Goal: Task Accomplishment & Management: Use online tool/utility

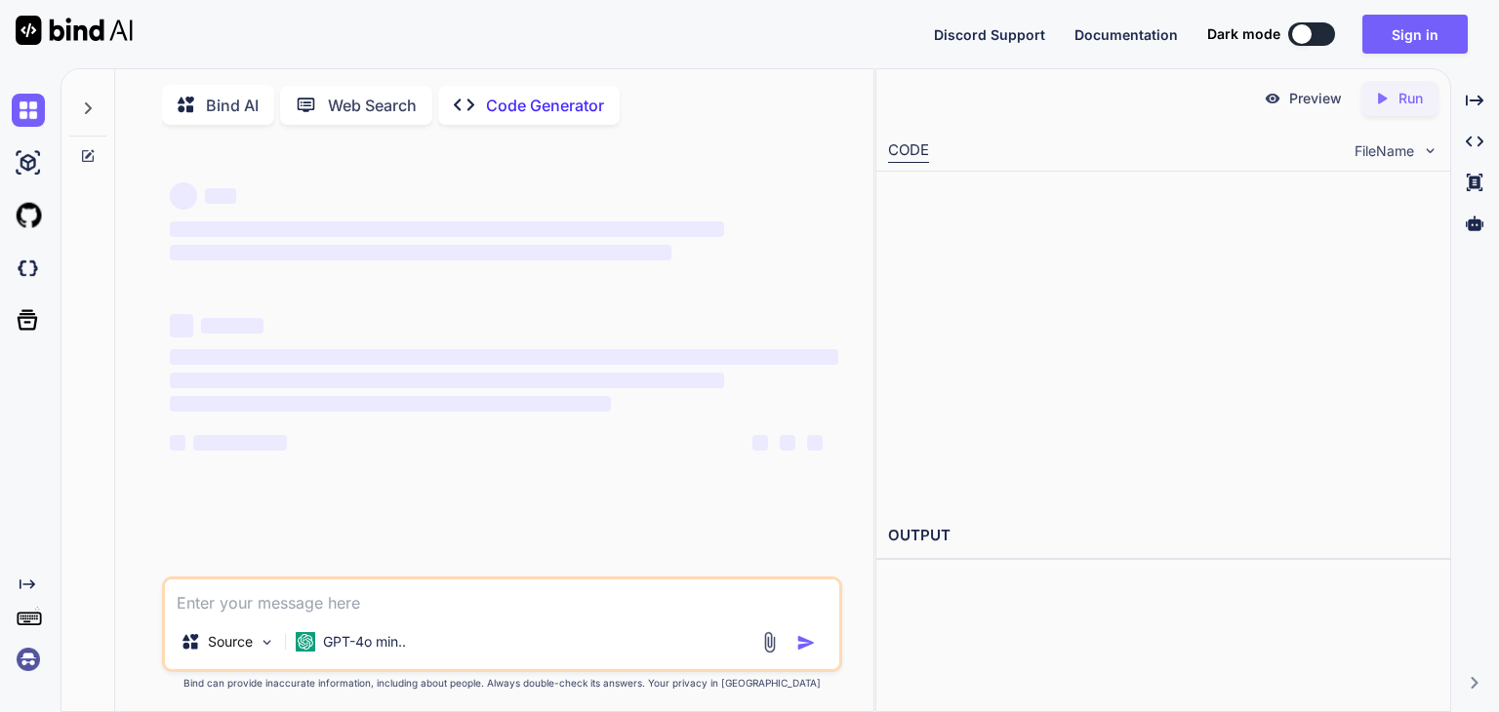
type textarea "x"
type textarea "g"
type textarea "x"
type textarea "ge"
type textarea "x"
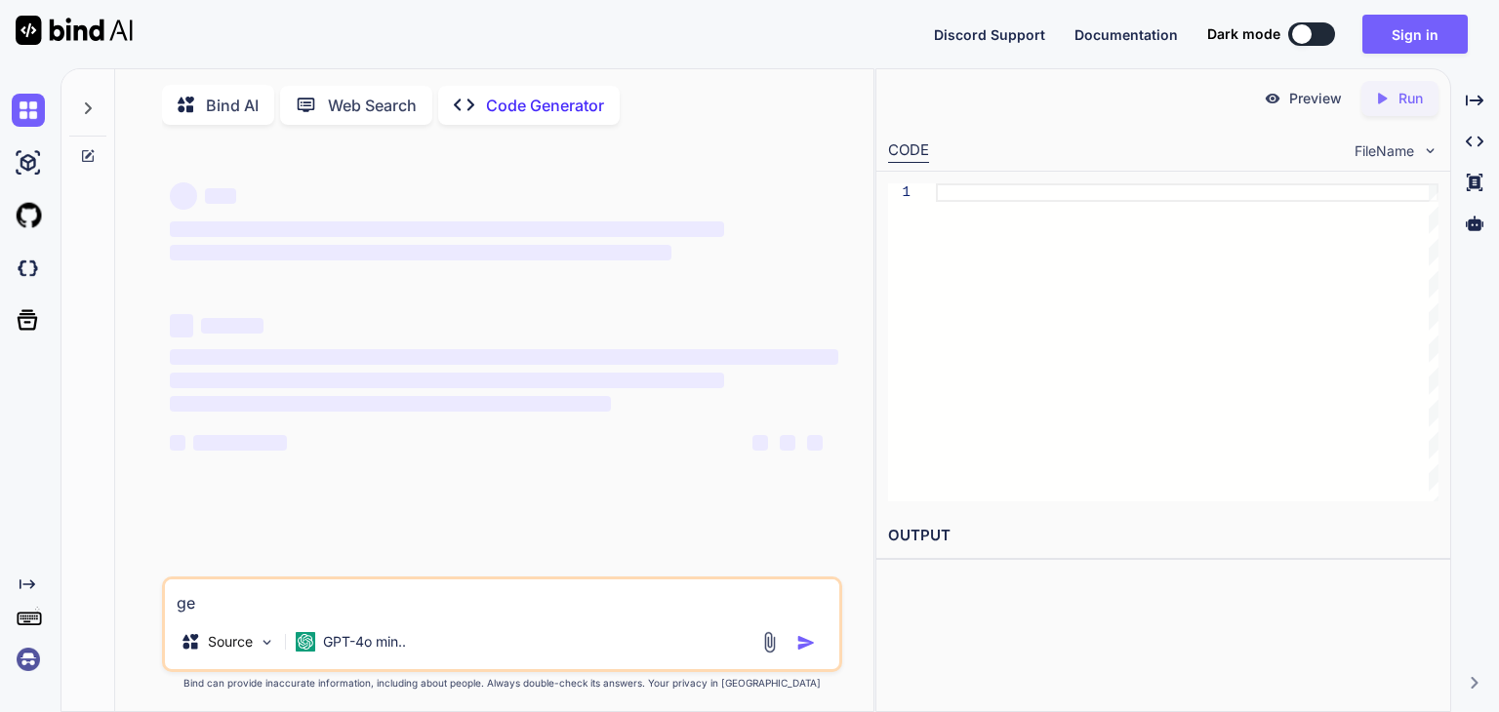
type textarea "gen"
type textarea "x"
type textarea "gene"
type textarea "x"
type textarea "gener"
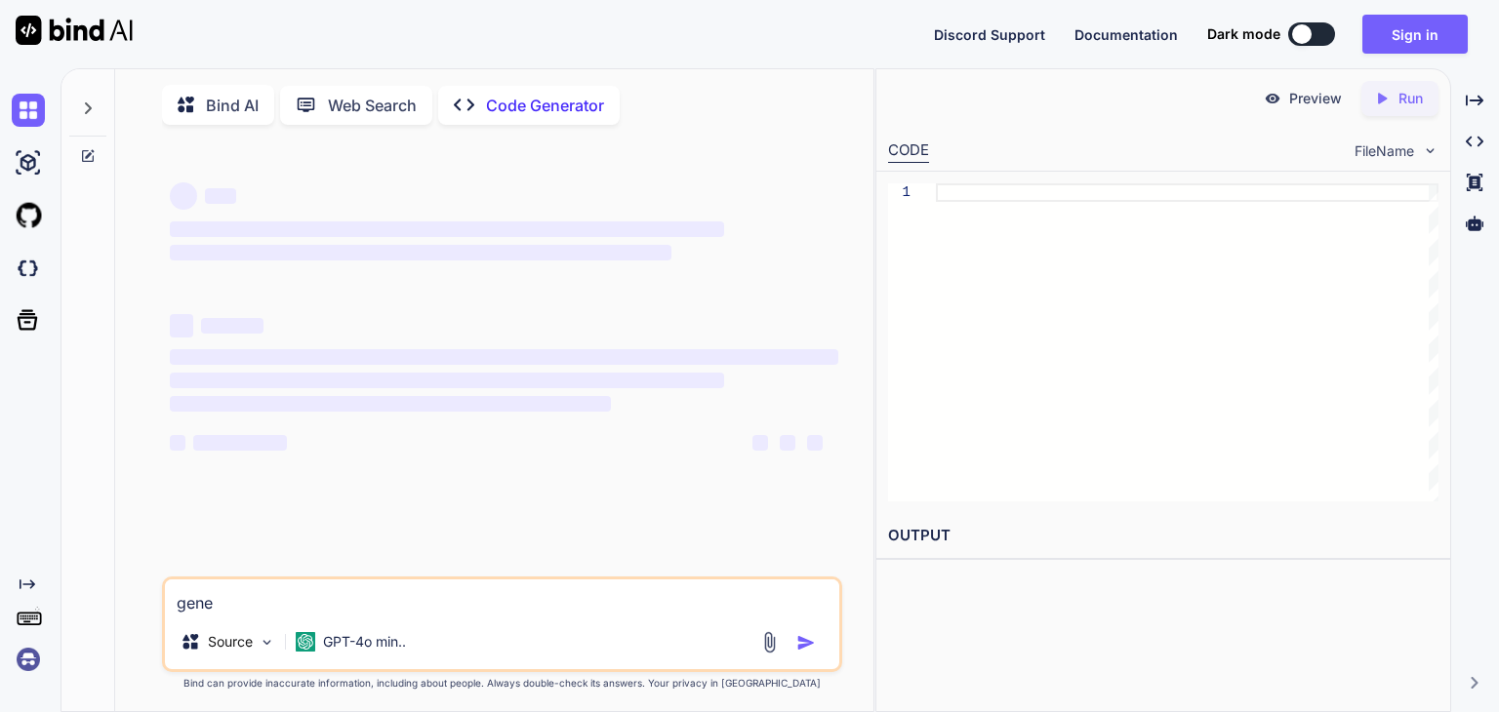
type textarea "x"
type textarea "genera"
type textarea "x"
type textarea "generat"
type textarea "x"
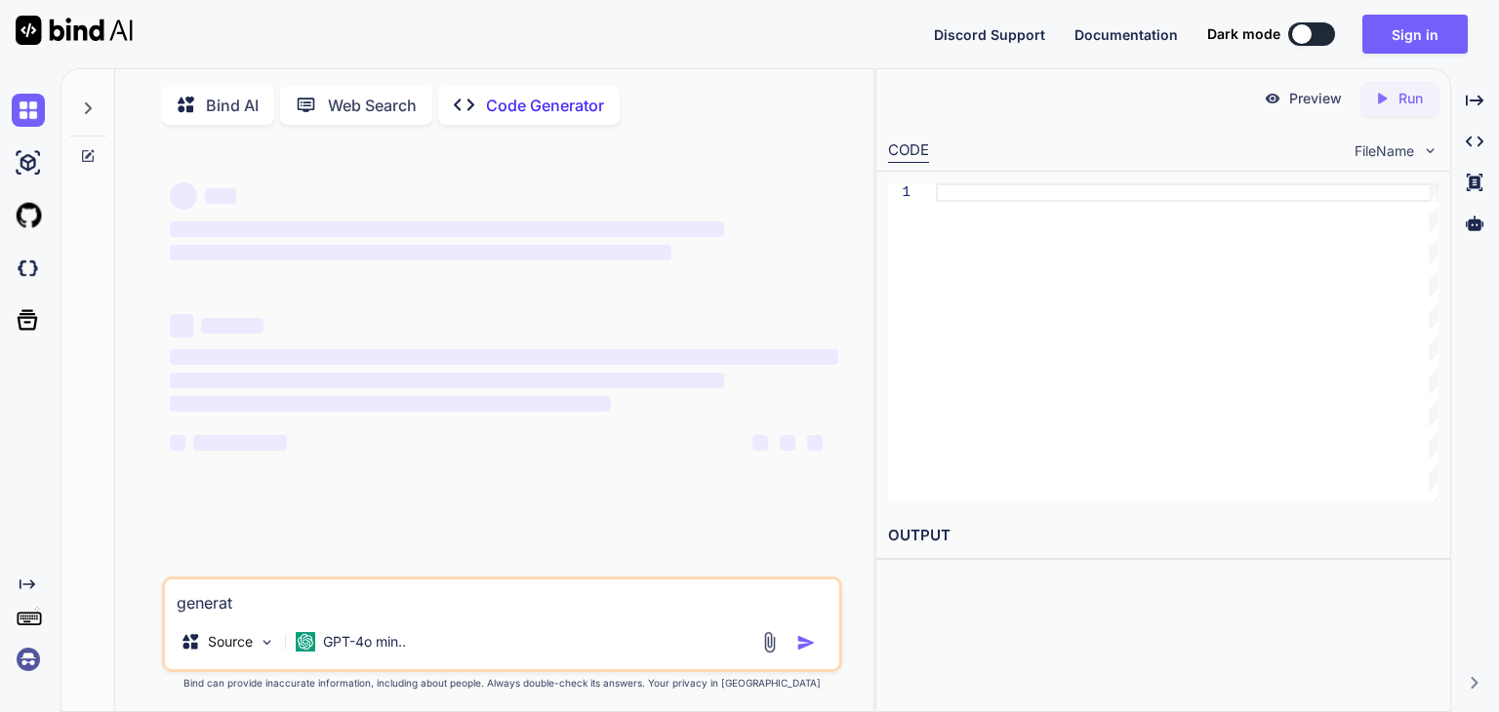
type textarea "generate"
type textarea "x"
type textarea "generate"
type textarea "x"
type textarea "generate m"
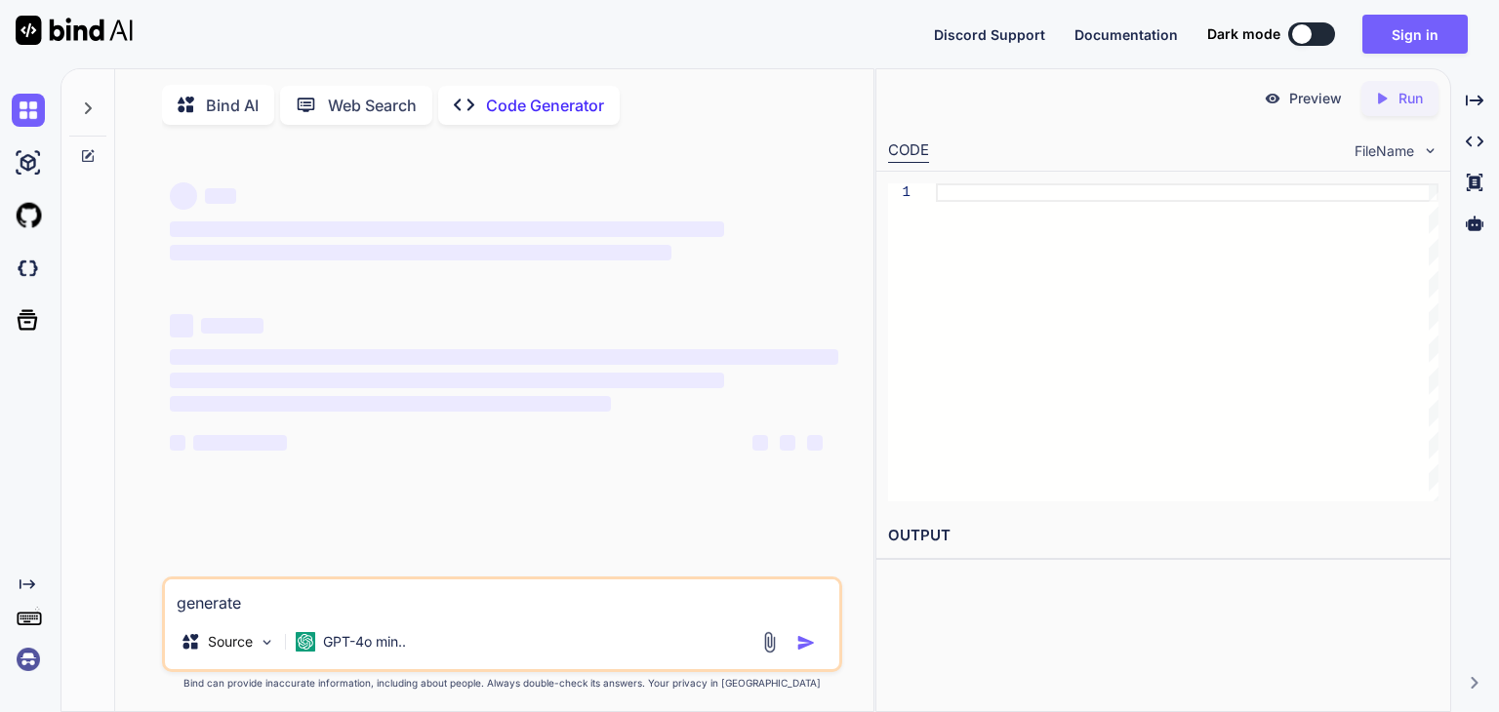
type textarea "x"
type textarea "generate me"
type textarea "x"
type textarea "generate me"
type textarea "x"
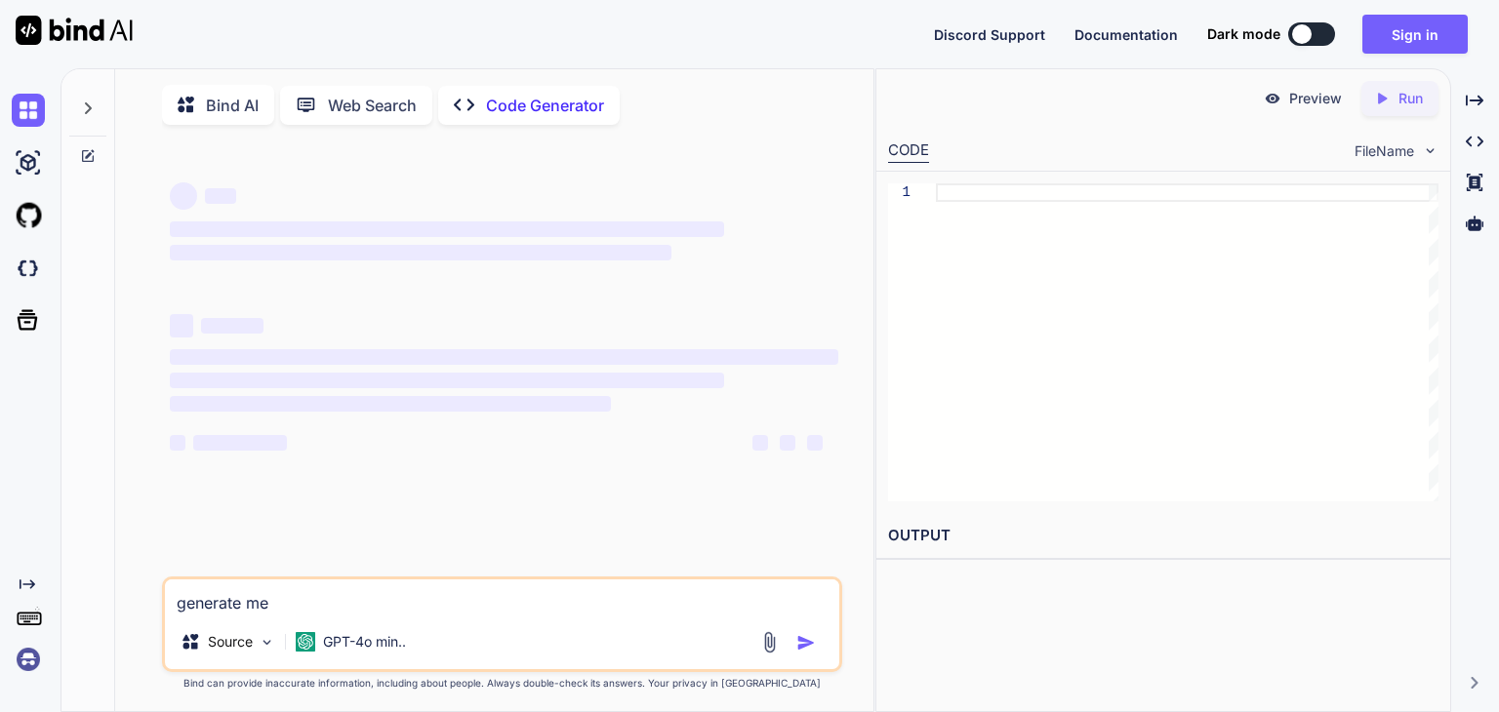
type textarea "generate me a"
type textarea "x"
type textarea "generate me a"
type textarea "x"
type textarea "generate me a c"
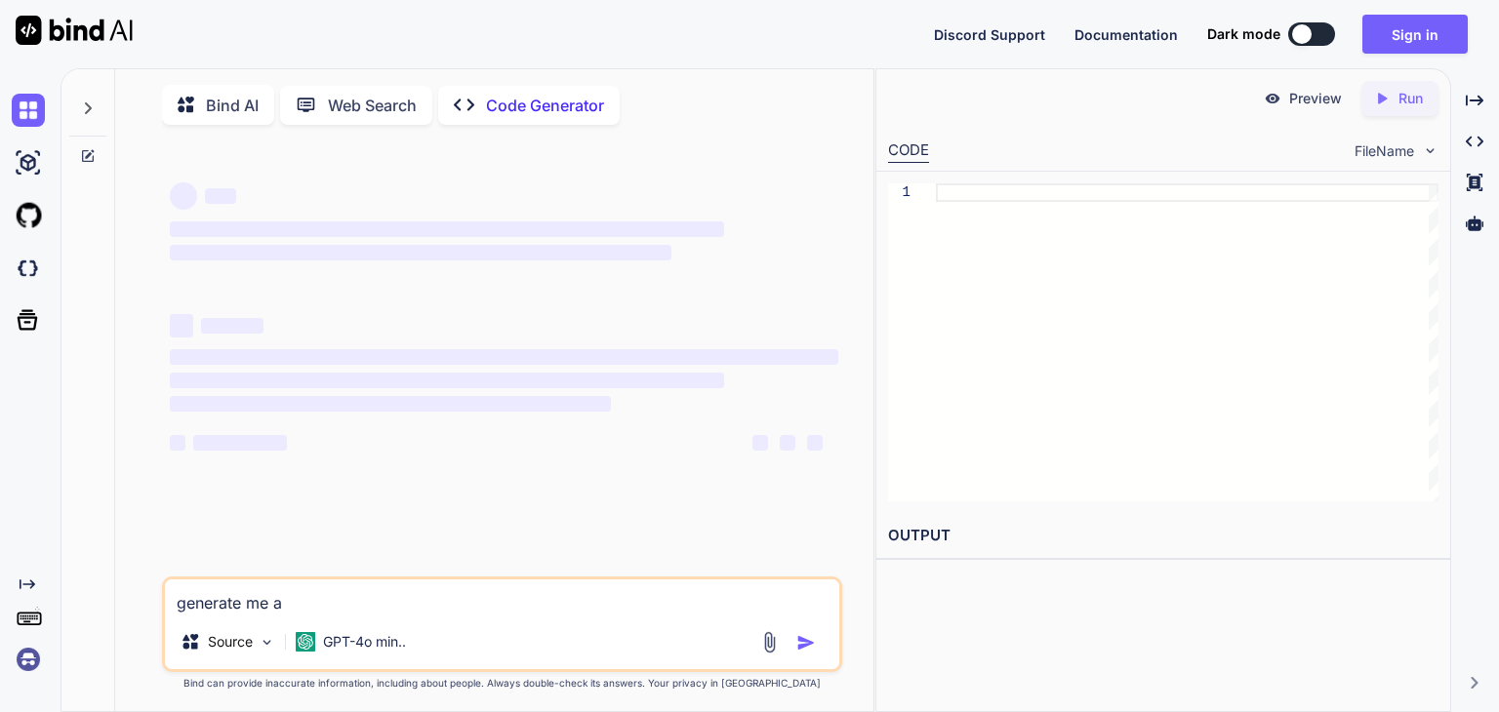
type textarea "x"
type textarea "generate me a co"
type textarea "x"
type textarea "generate me a cod"
type textarea "x"
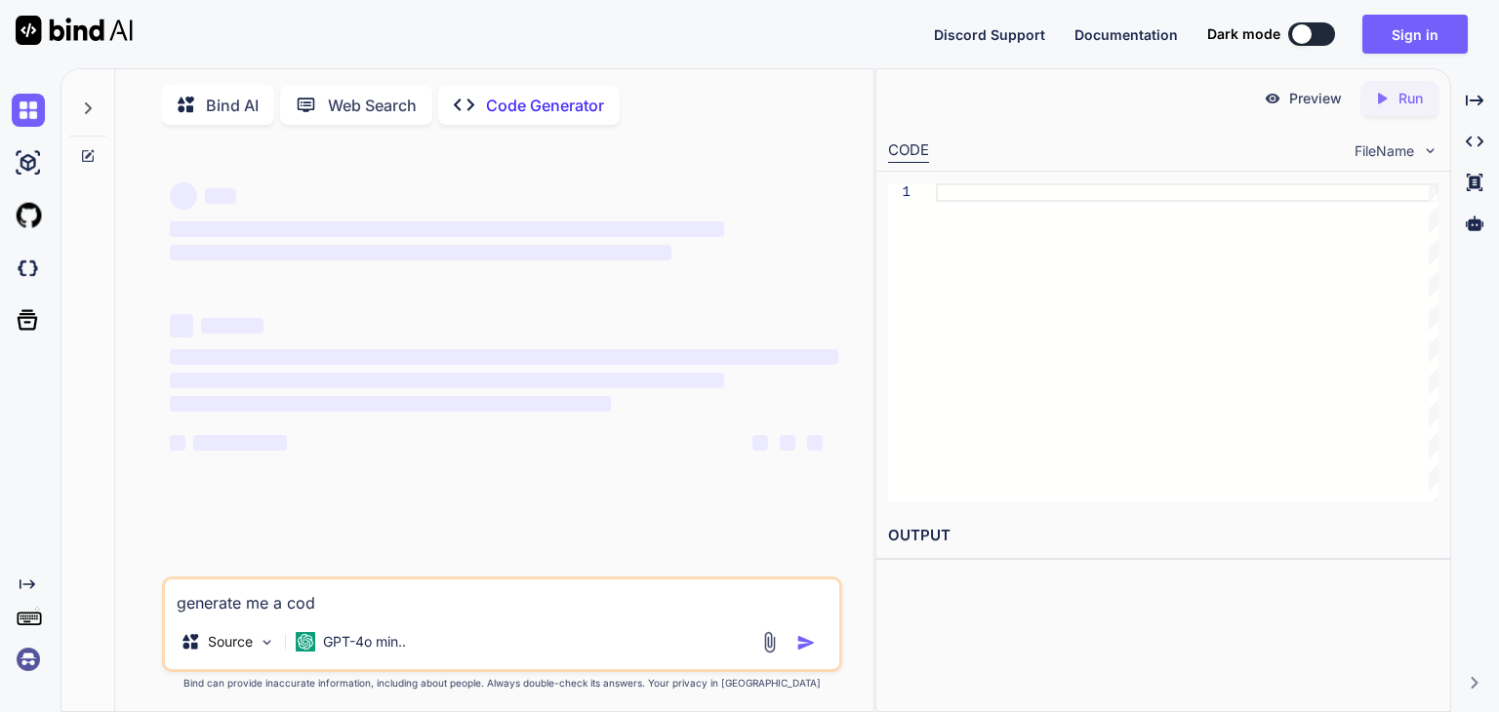
type textarea "generate me a code"
type textarea "x"
type textarea "generate me a code"
type textarea "x"
type textarea "generate me a code f"
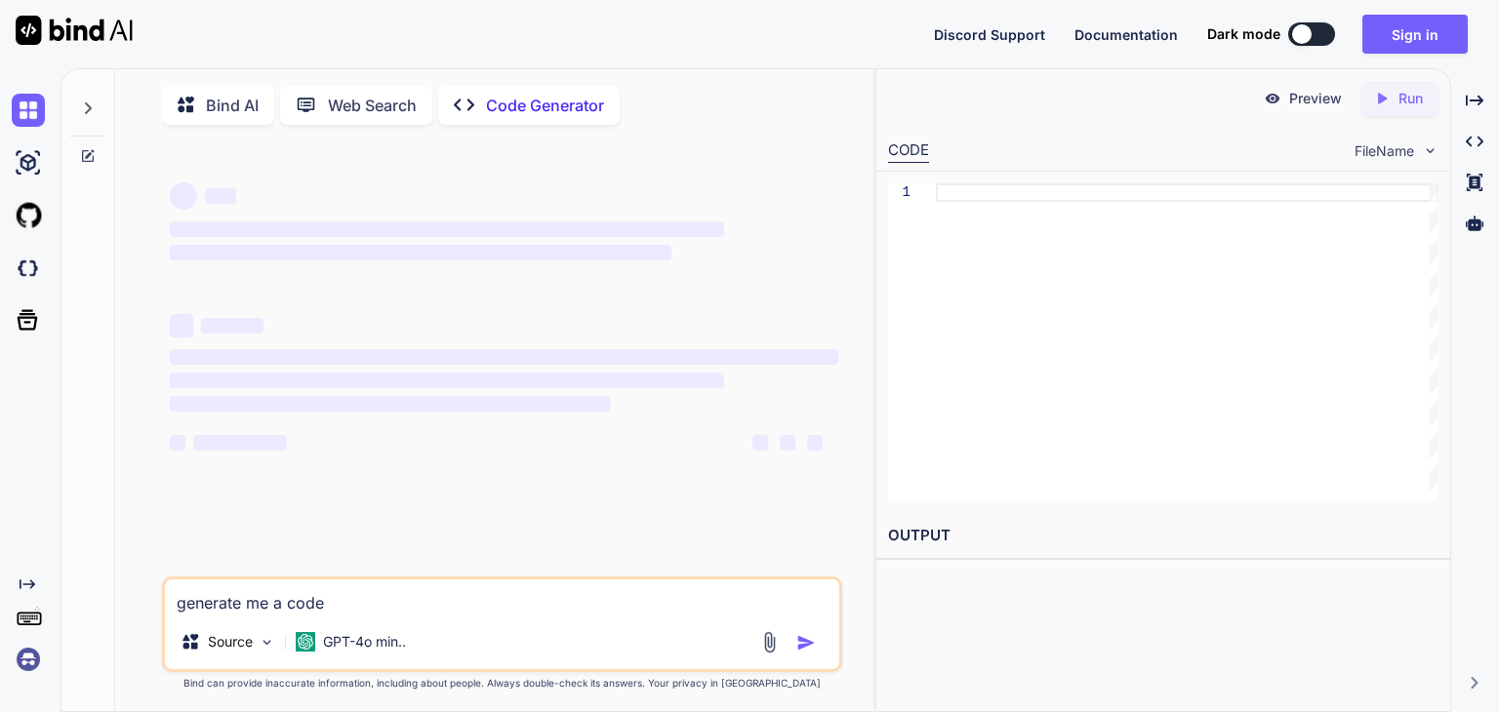
type textarea "x"
type textarea "generate me a code fo"
type textarea "x"
type textarea "generate me a code for"
type textarea "x"
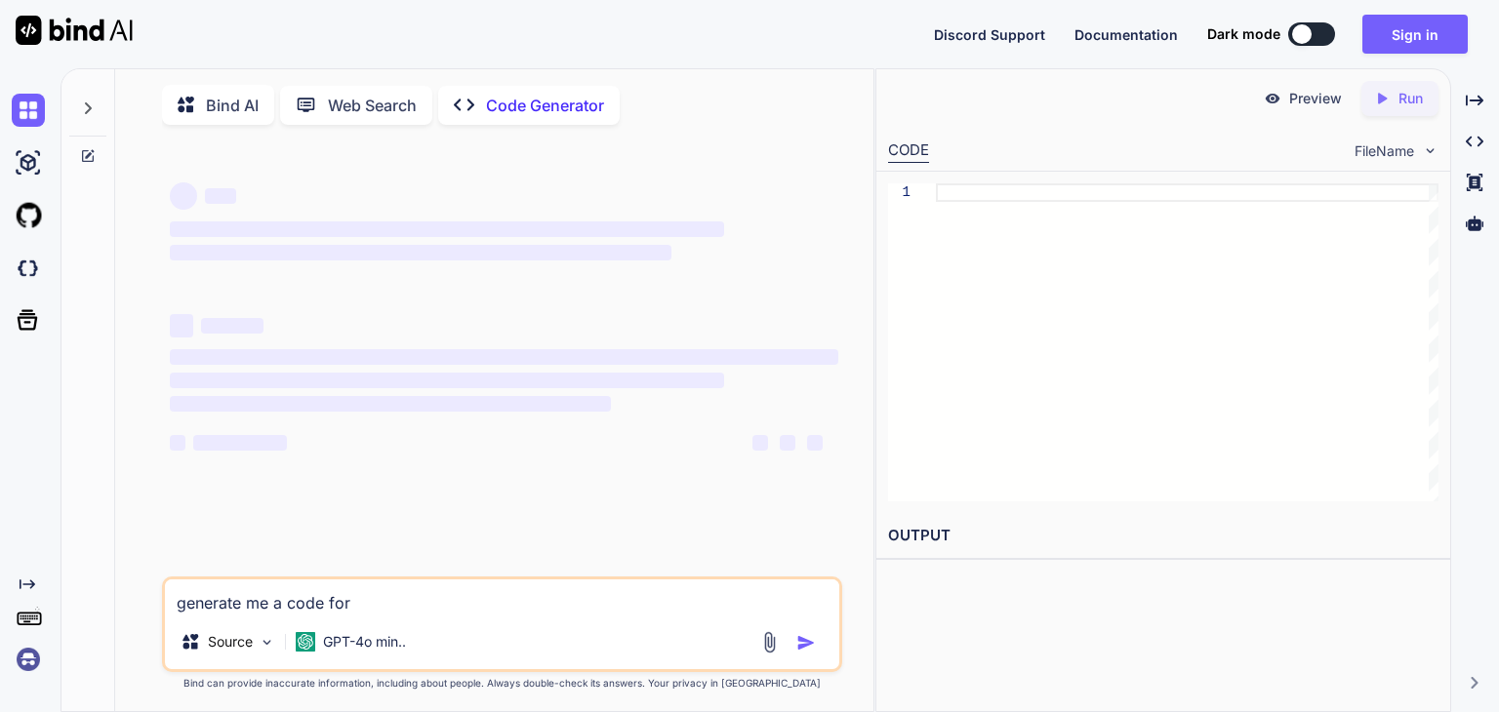
type textarea "generate me a code for"
type textarea "x"
type textarea "generate me a code for f"
type textarea "x"
type textarea "generate me a code for fa"
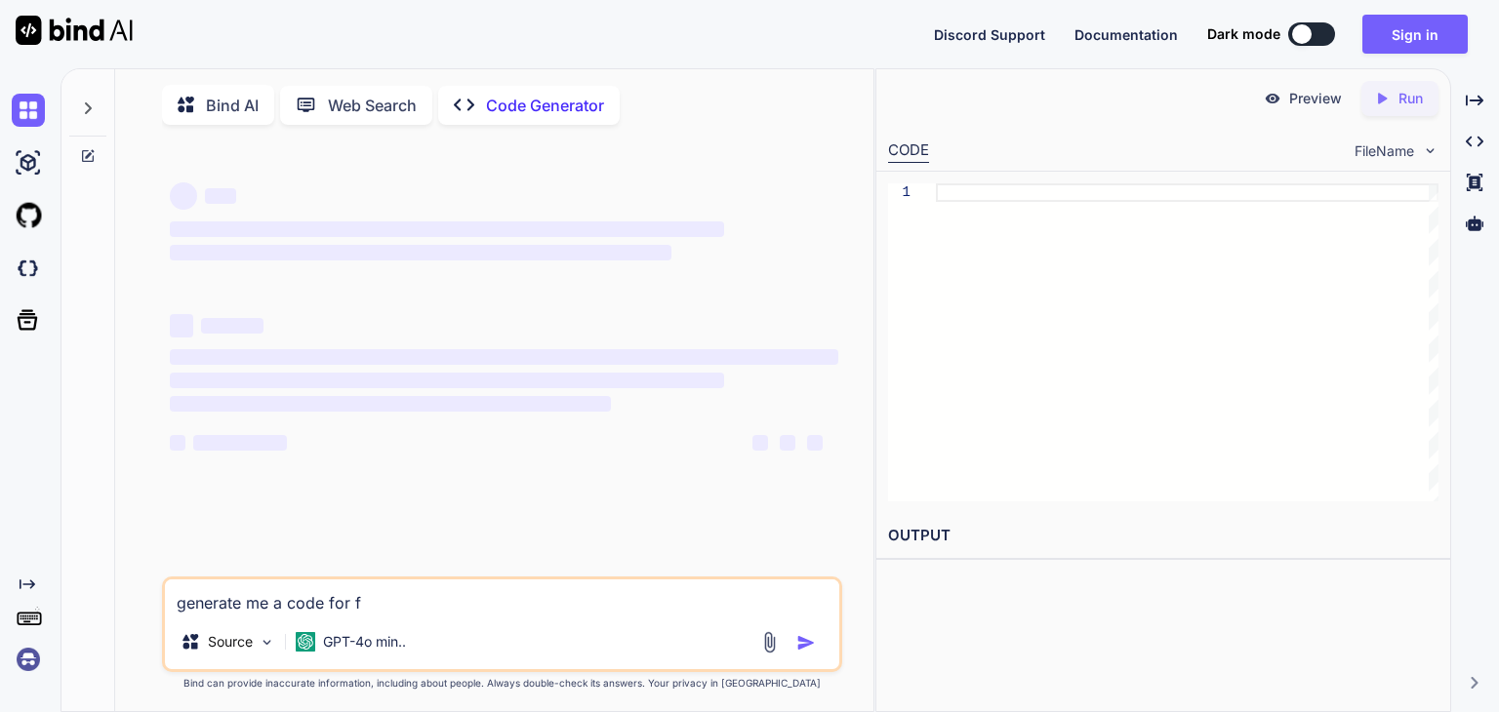
type textarea "x"
type textarea "generate me a code for fak"
type textarea "x"
type textarea "generate me a code for fake"
type textarea "x"
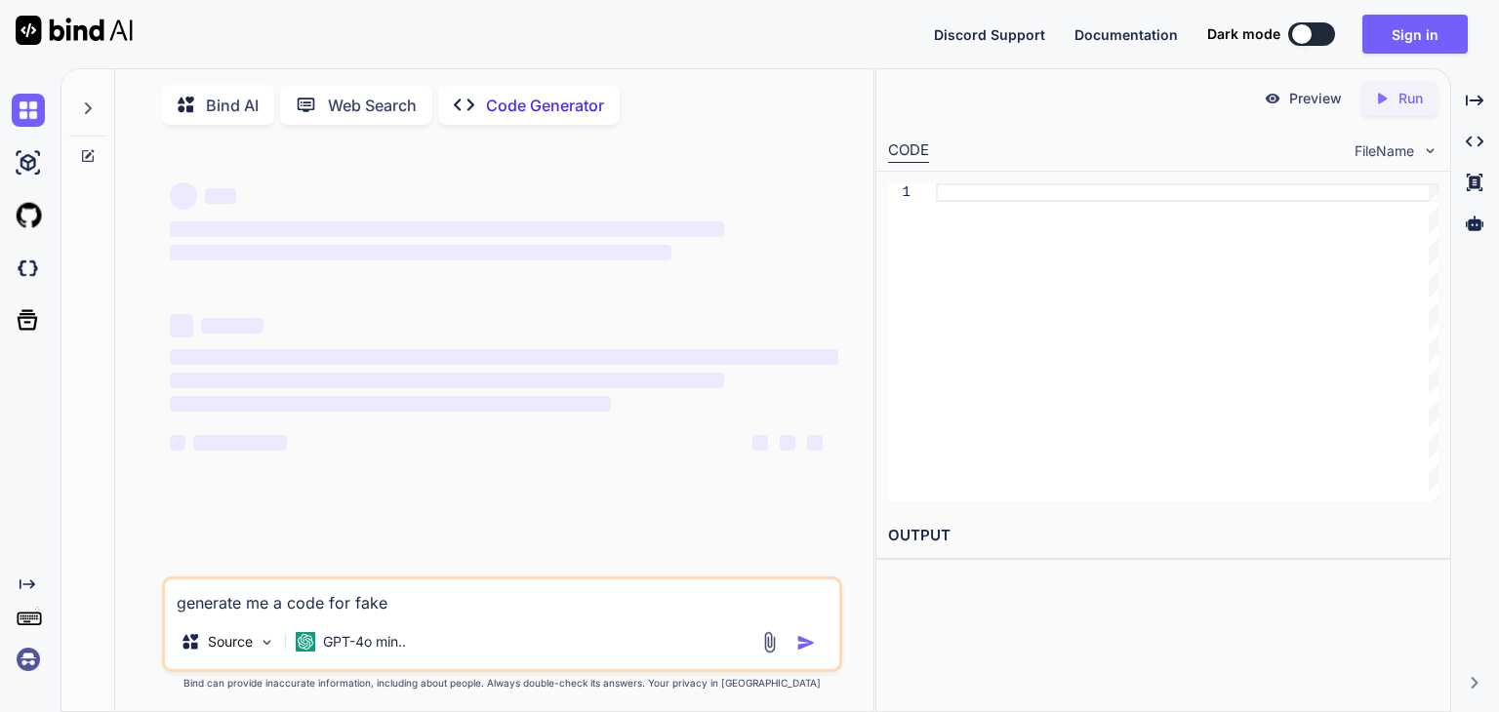
type textarea "generate me a code for fake"
type textarea "x"
type textarea "generate me a code for fake e"
type textarea "x"
type textarea "generate me a code for fake em"
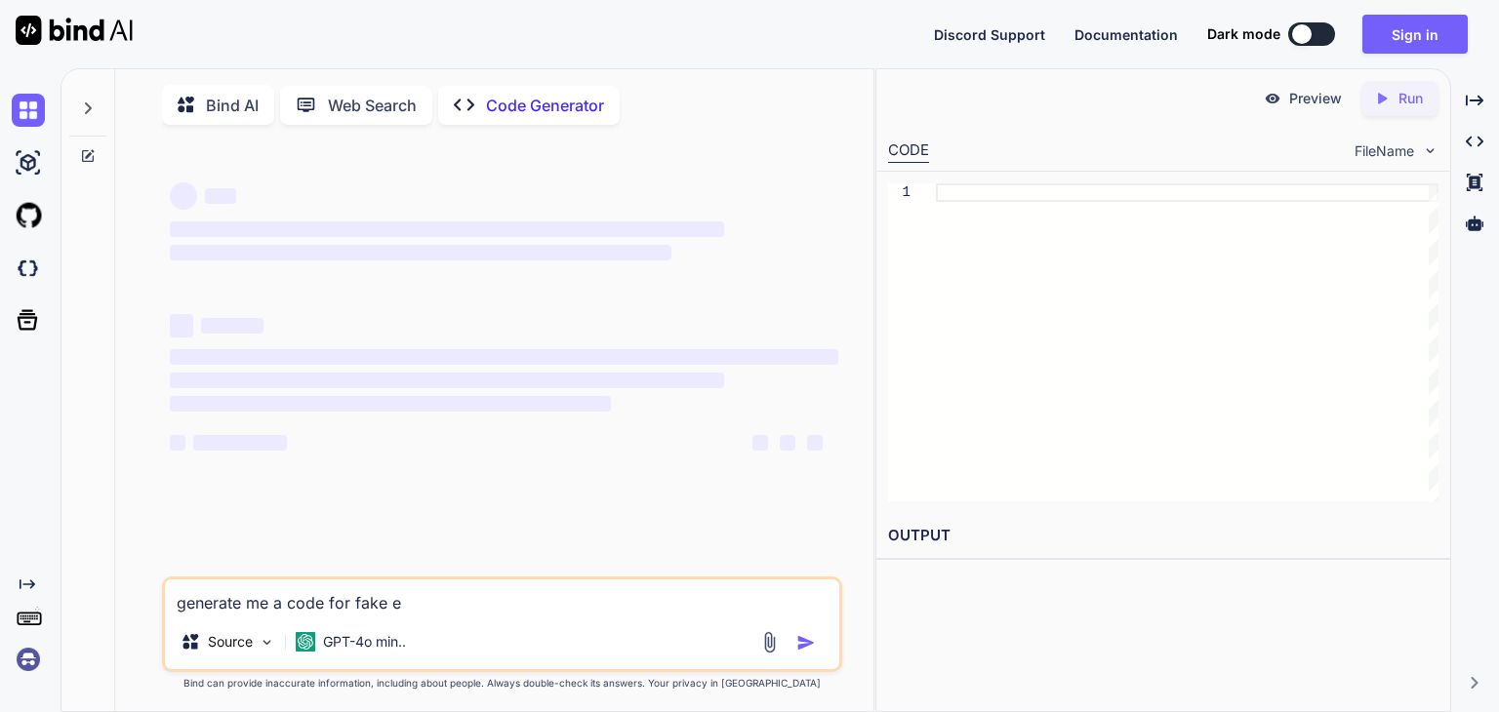
type textarea "x"
type textarea "generate me a code for fake ema"
type textarea "x"
type textarea "generate me a code for fake emai"
type textarea "x"
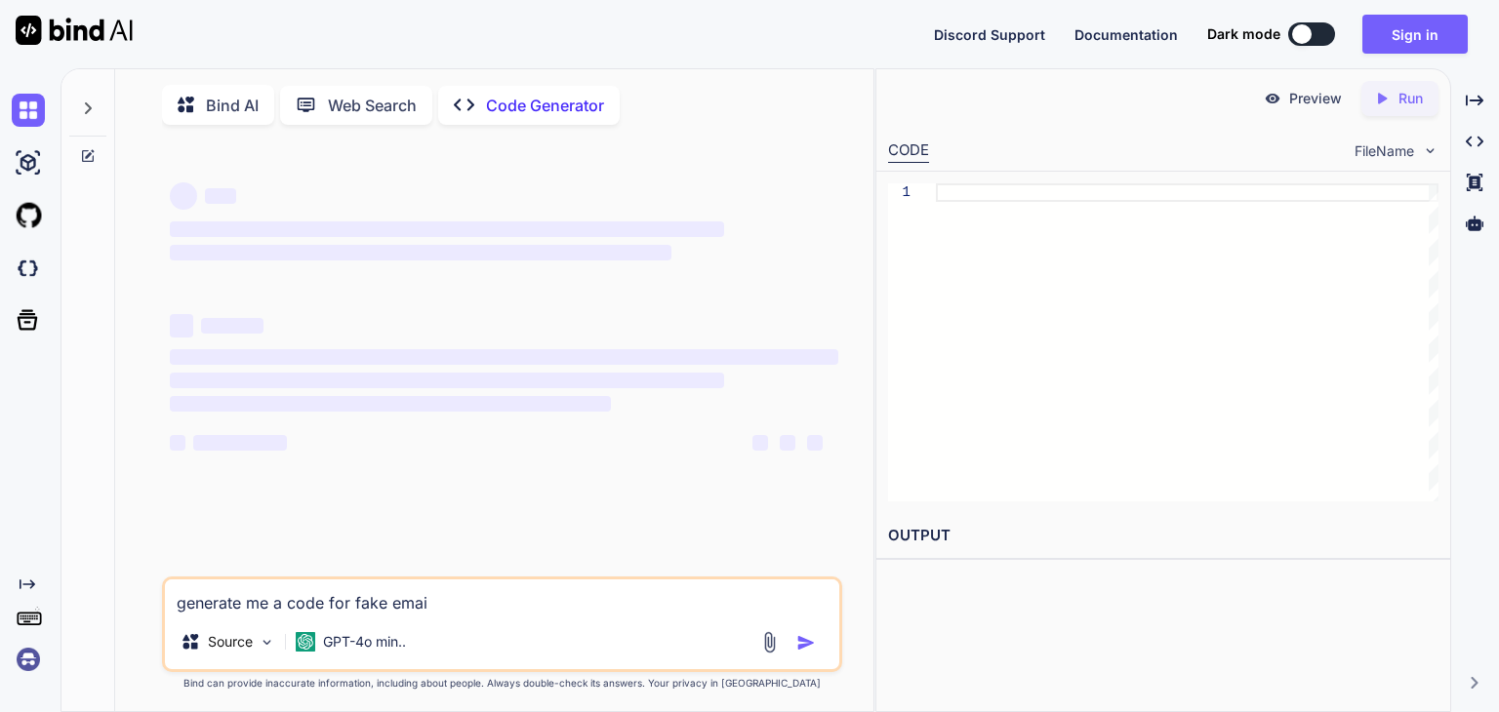
type textarea "generate me a code for fake email"
type textarea "x"
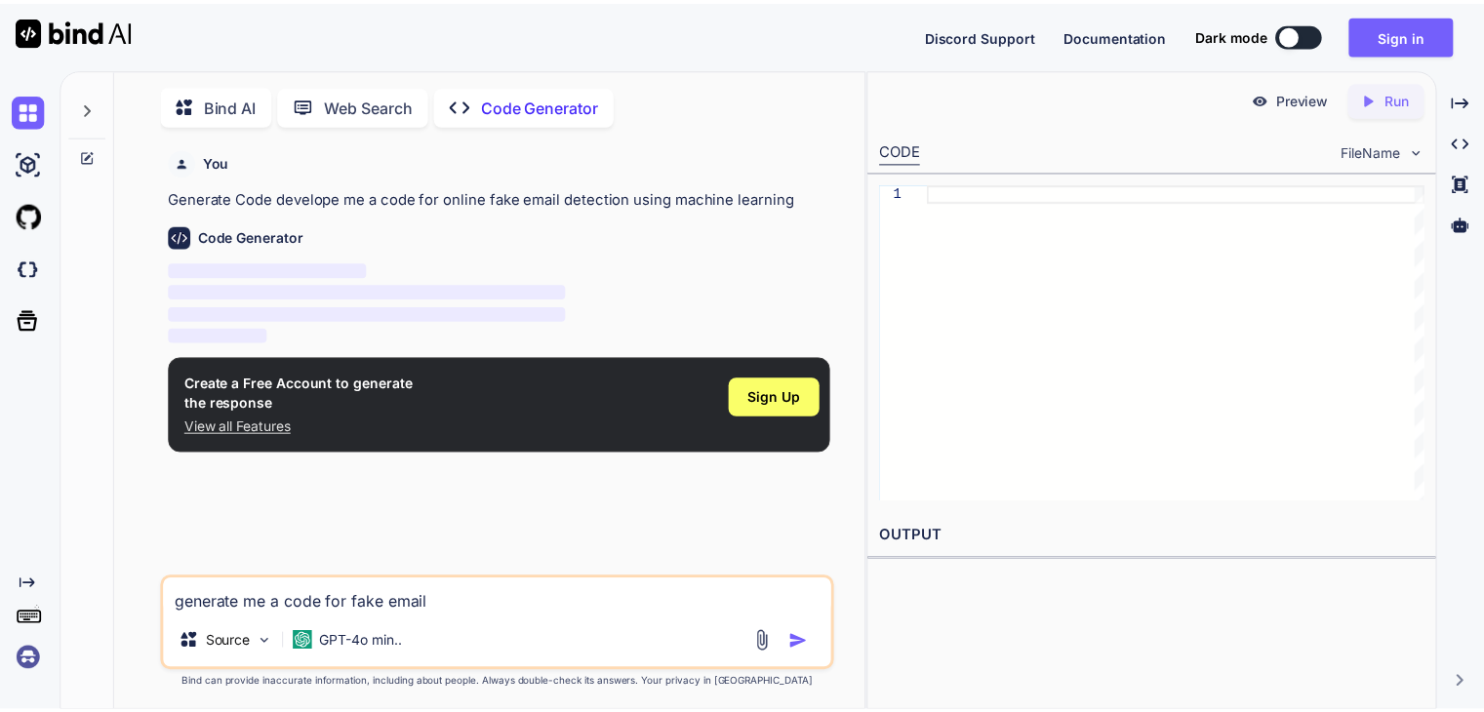
scroll to position [7, 0]
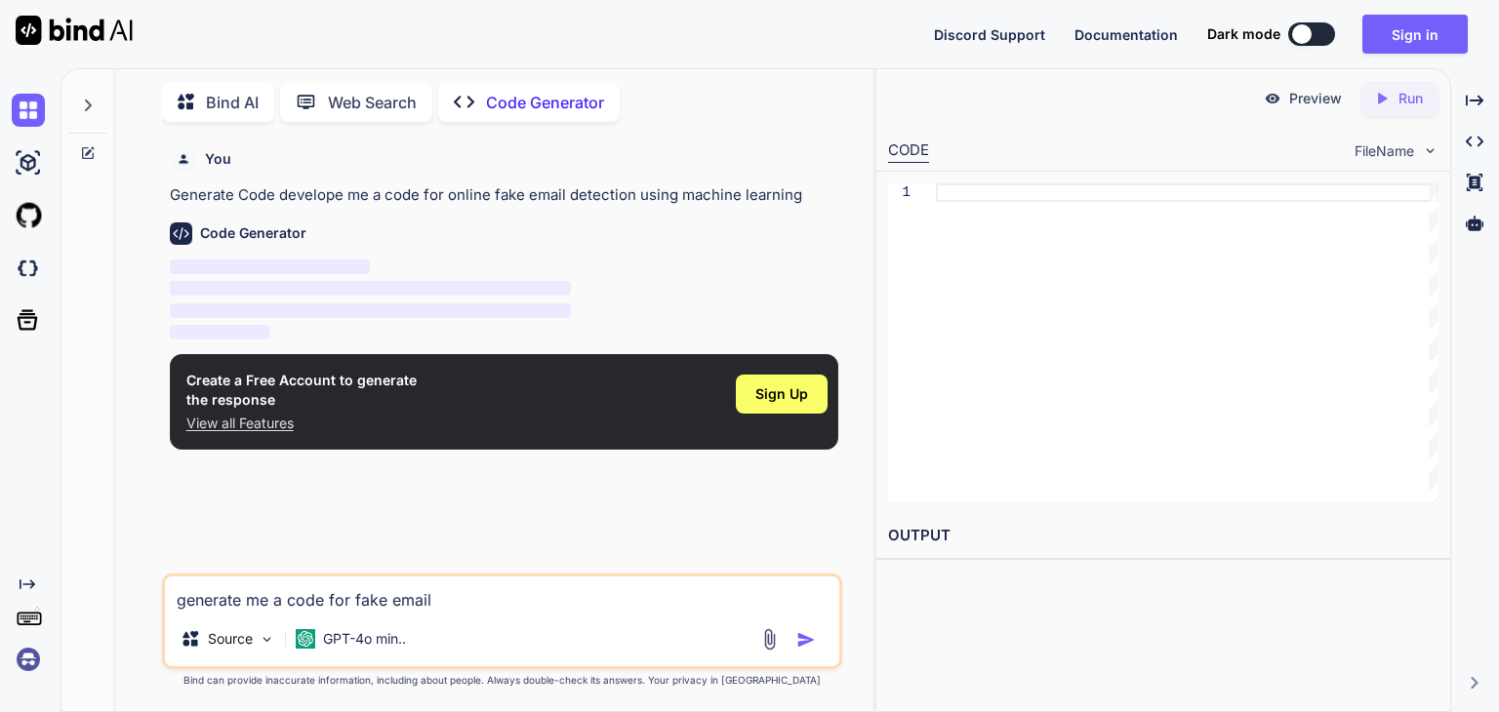
type textarea "generate me a code for fake email"
type textarea "x"
type textarea "generate me a code for fake email"
click at [789, 393] on span "Sign Up" at bounding box center [781, 394] width 53 height 20
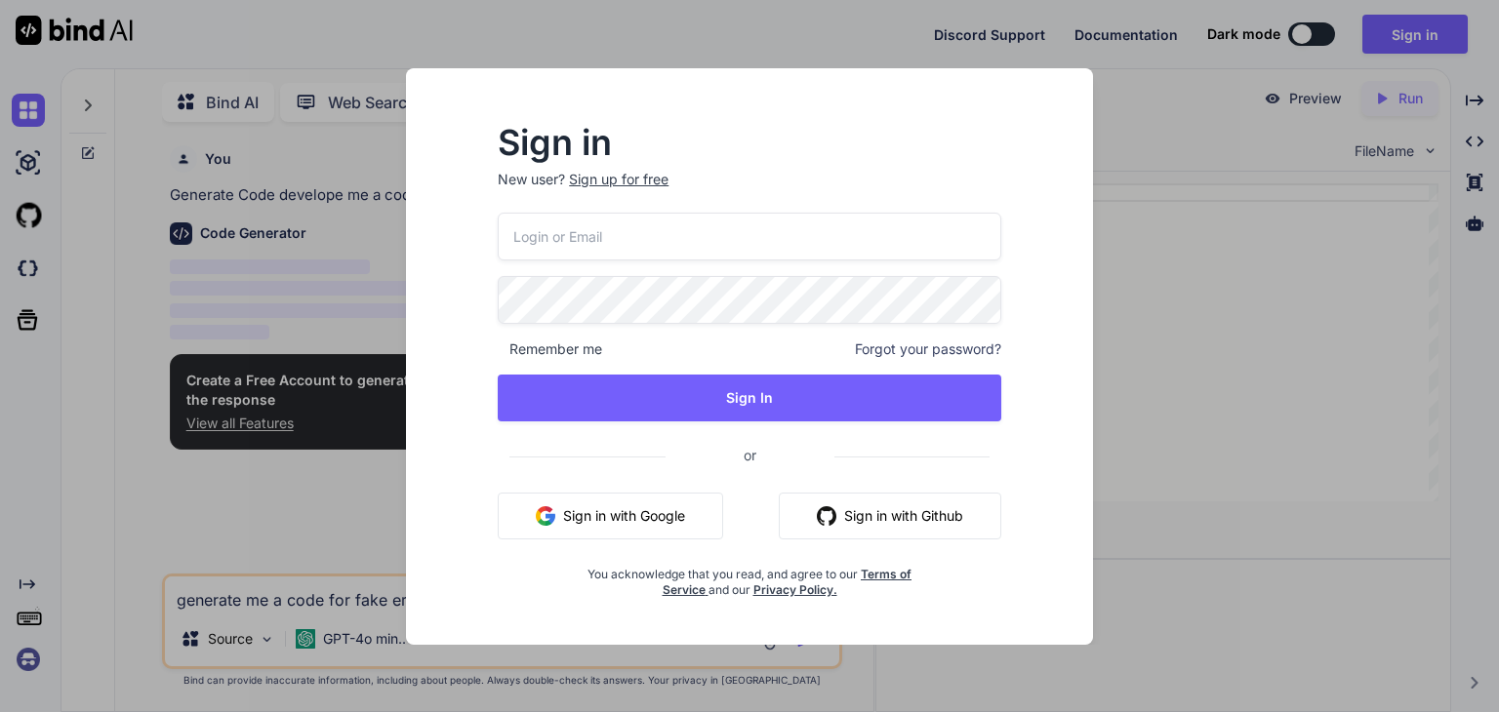
click at [679, 231] on input "email" at bounding box center [750, 237] width 504 height 48
paste input "[EMAIL_ADDRESS][DOMAIN_NAME]"
type input "[EMAIL_ADDRESS][DOMAIN_NAME]"
drag, startPoint x: 728, startPoint y: 97, endPoint x: 871, endPoint y: 77, distance: 144.8
click at [871, 77] on div "Sign in New user? Sign up for free [EMAIL_ADDRESS][DOMAIN_NAME] Remember me For…" at bounding box center [749, 356] width 687 height 577
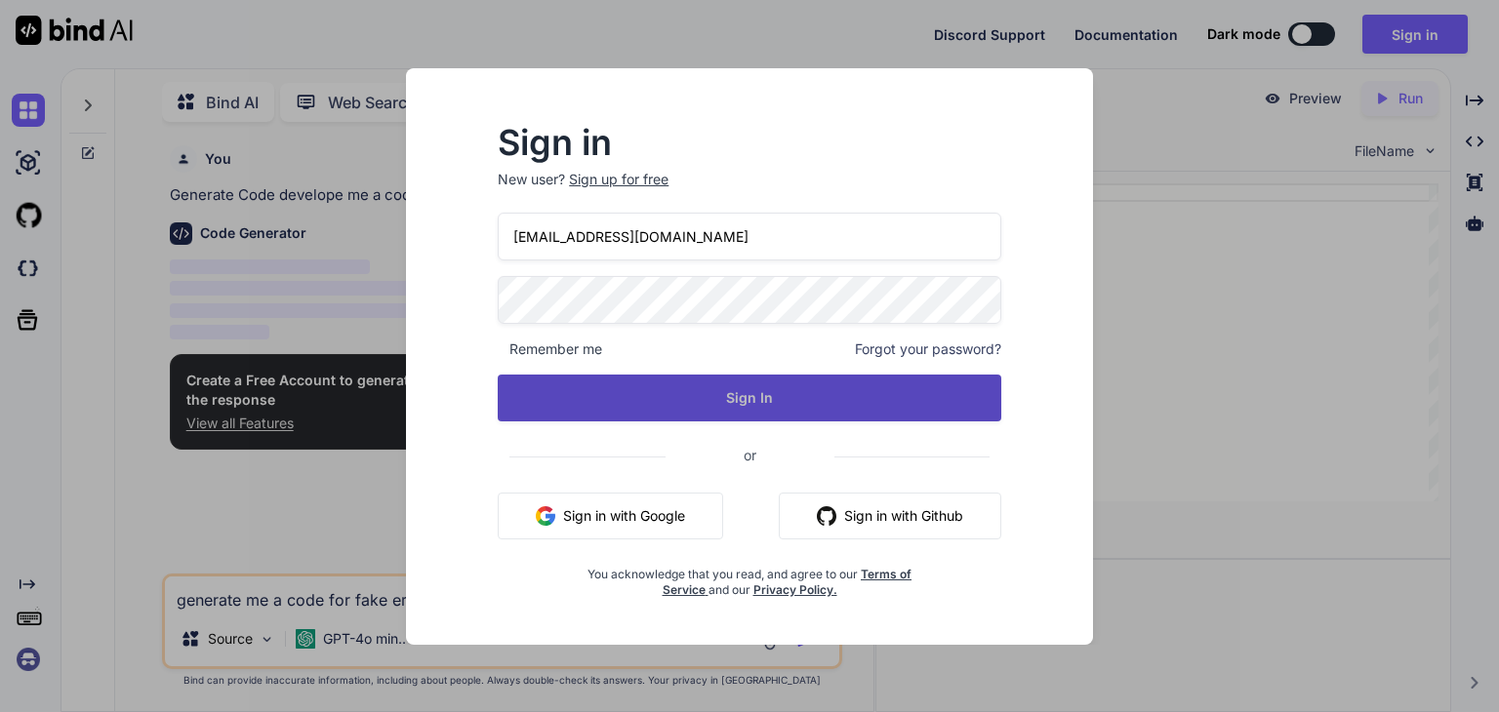
click at [795, 413] on button "Sign In" at bounding box center [750, 398] width 504 height 47
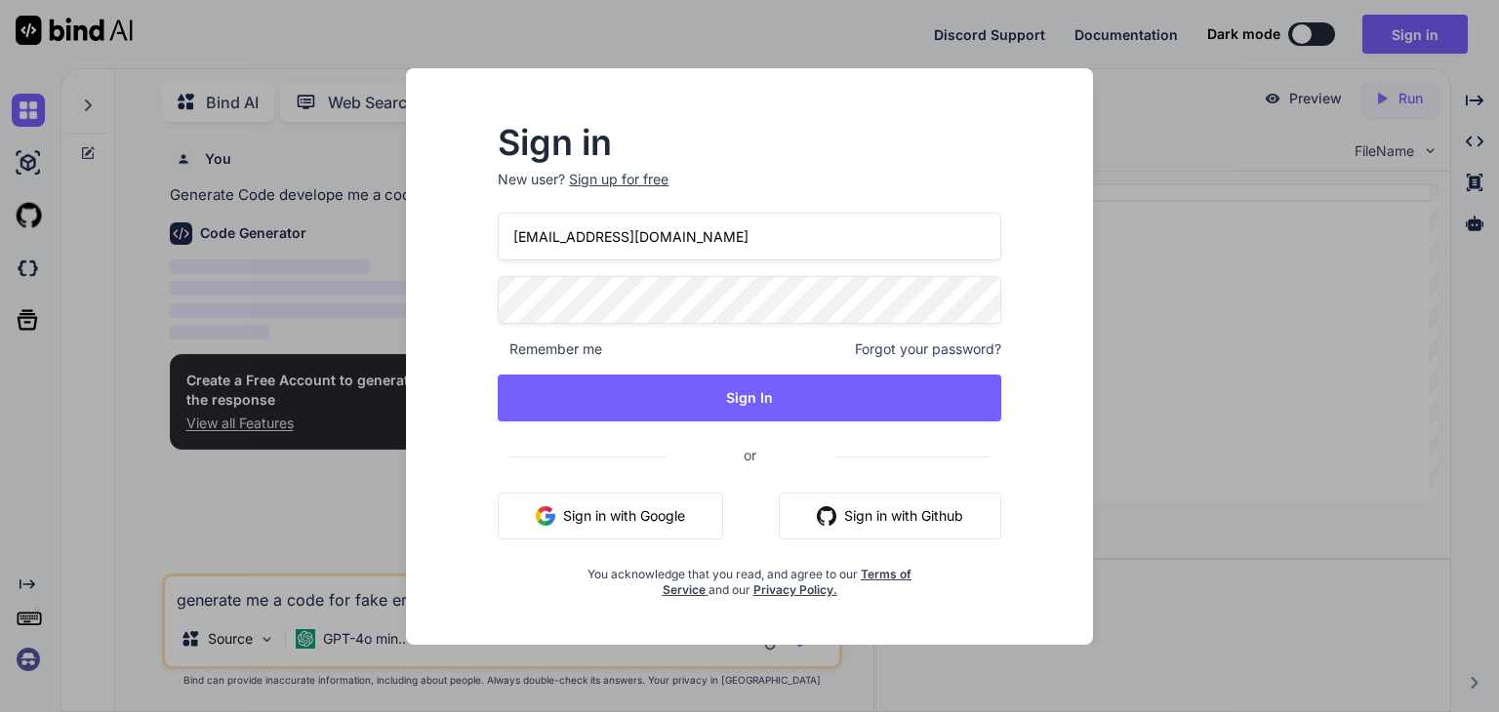
drag, startPoint x: 868, startPoint y: 79, endPoint x: 976, endPoint y: 99, distance: 109.1
click at [976, 99] on div "Sign in New user? Sign up for free [EMAIL_ADDRESS][DOMAIN_NAME] Remember me For…" at bounding box center [749, 356] width 687 height 577
drag, startPoint x: 976, startPoint y: 99, endPoint x: 915, endPoint y: 143, distance: 75.3
click at [917, 141] on div "Sign in New user? Sign up for free [EMAIL_ADDRESS][DOMAIN_NAME] Remember me For…" at bounding box center [749, 356] width 687 height 577
click at [661, 510] on button "Sign in with Google" at bounding box center [610, 516] width 225 height 47
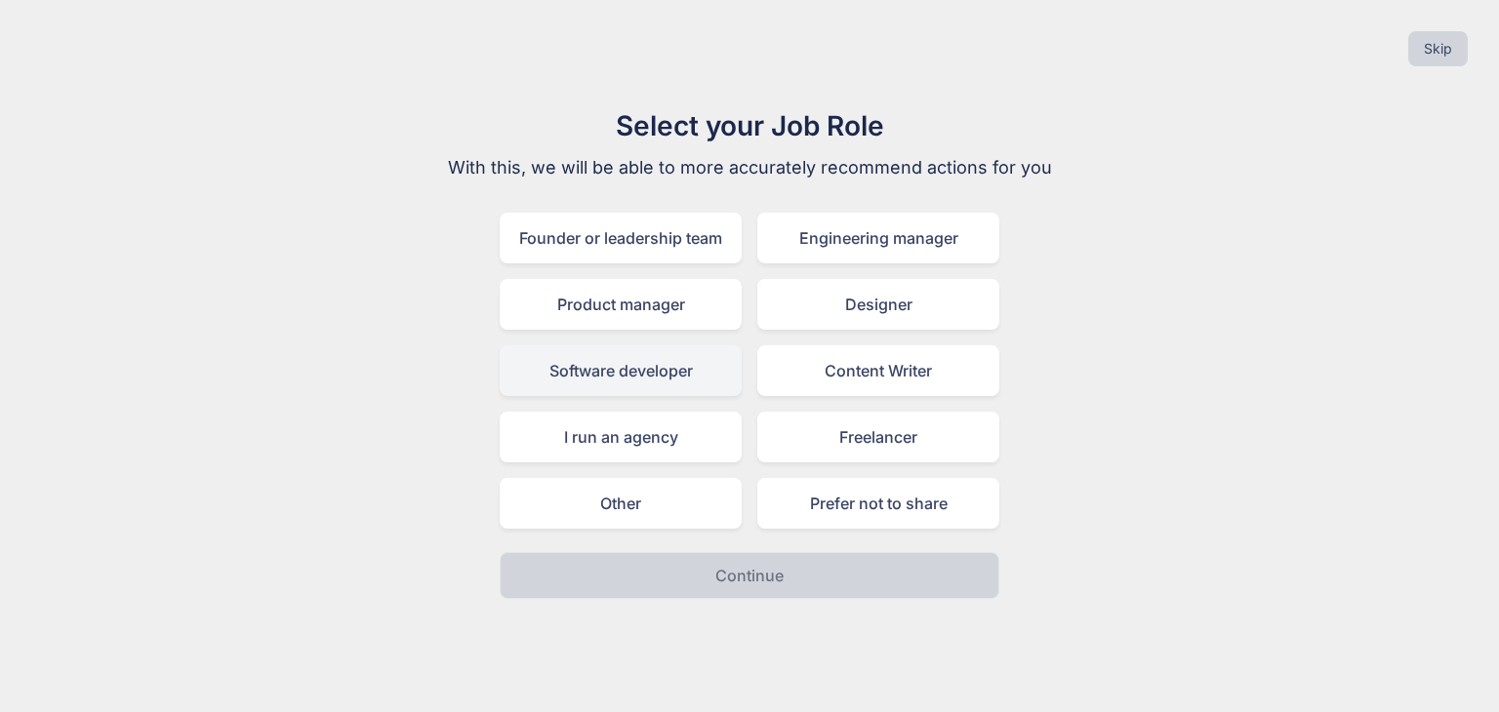
click at [680, 374] on div "Software developer" at bounding box center [621, 370] width 242 height 51
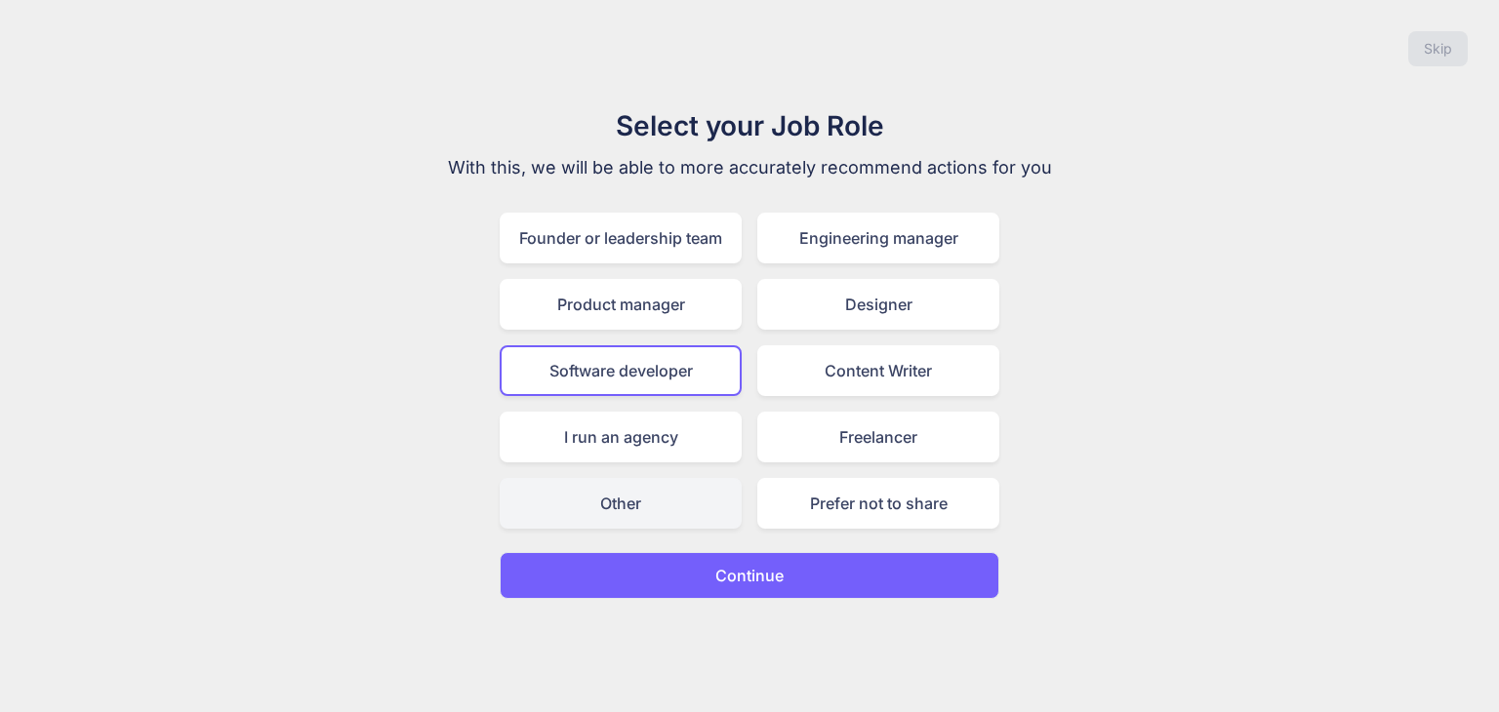
click at [660, 506] on div "Other" at bounding box center [621, 503] width 242 height 51
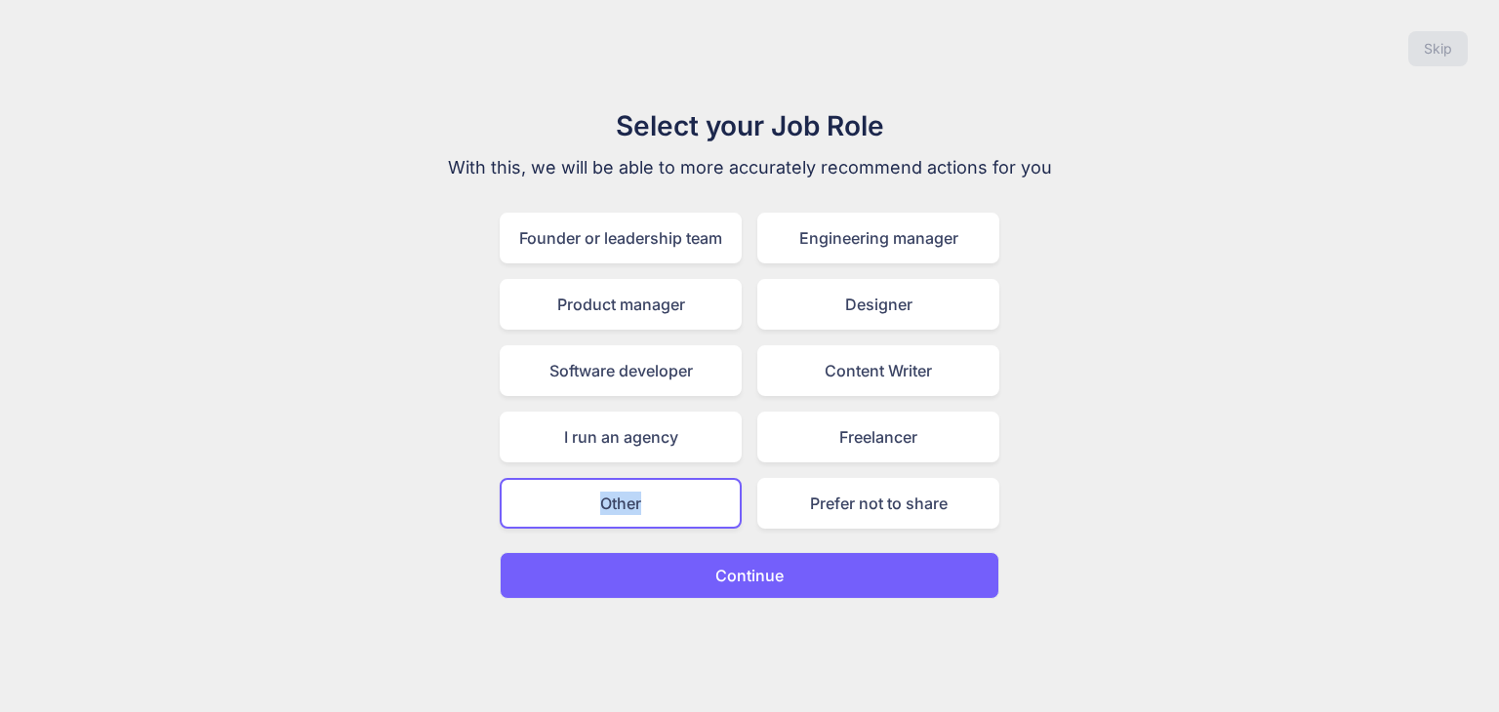
drag, startPoint x: 667, startPoint y: 494, endPoint x: 585, endPoint y: 512, distance: 84.0
click at [585, 512] on div "Other" at bounding box center [621, 503] width 242 height 51
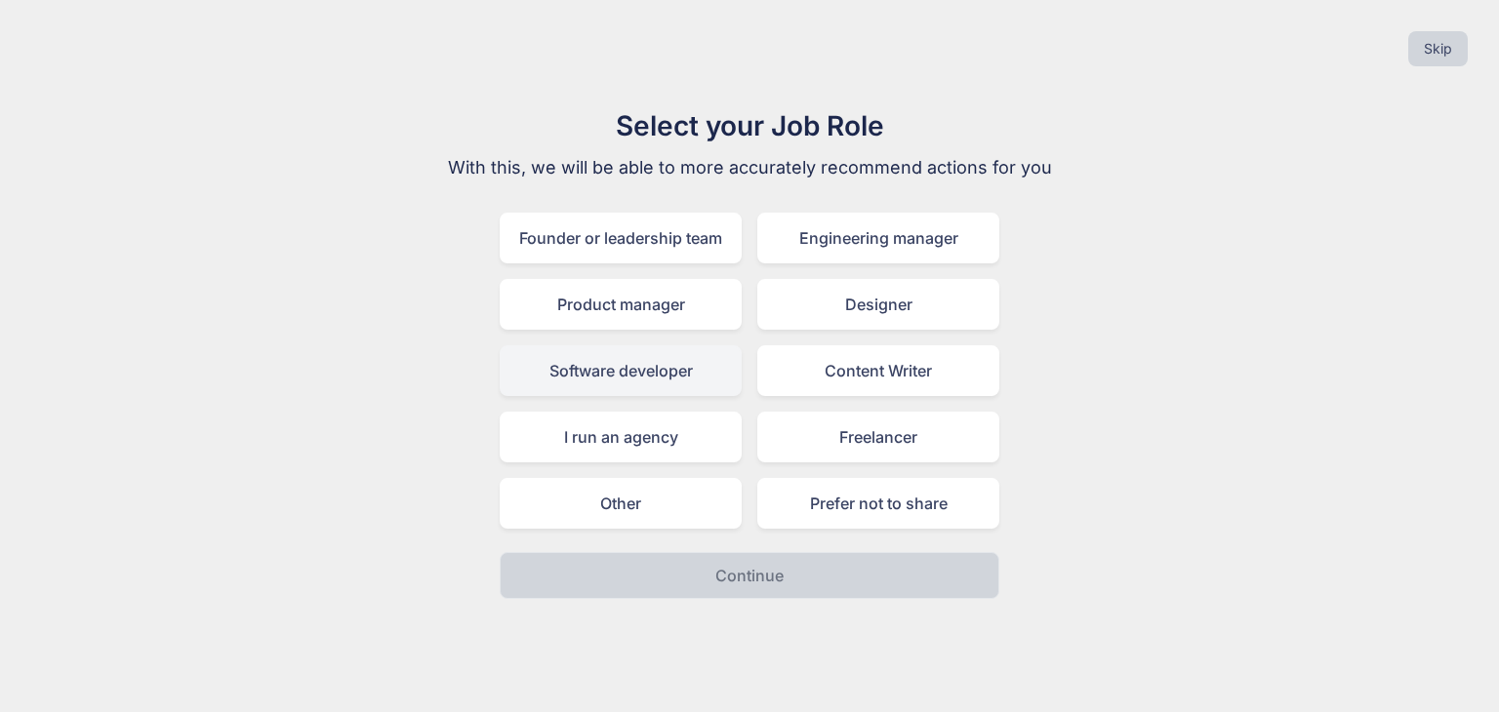
click at [686, 377] on div "Software developer" at bounding box center [621, 370] width 242 height 51
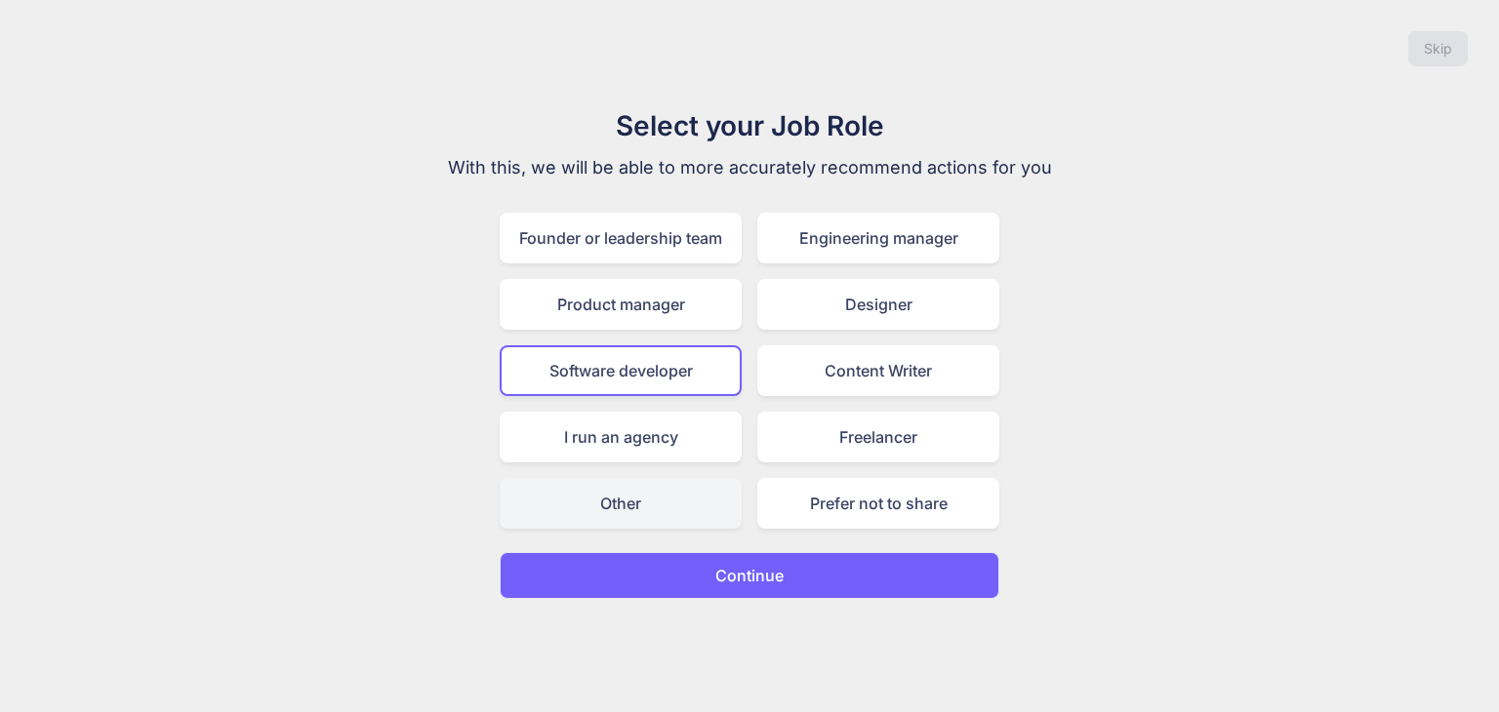
click at [650, 503] on div "Other" at bounding box center [621, 503] width 242 height 51
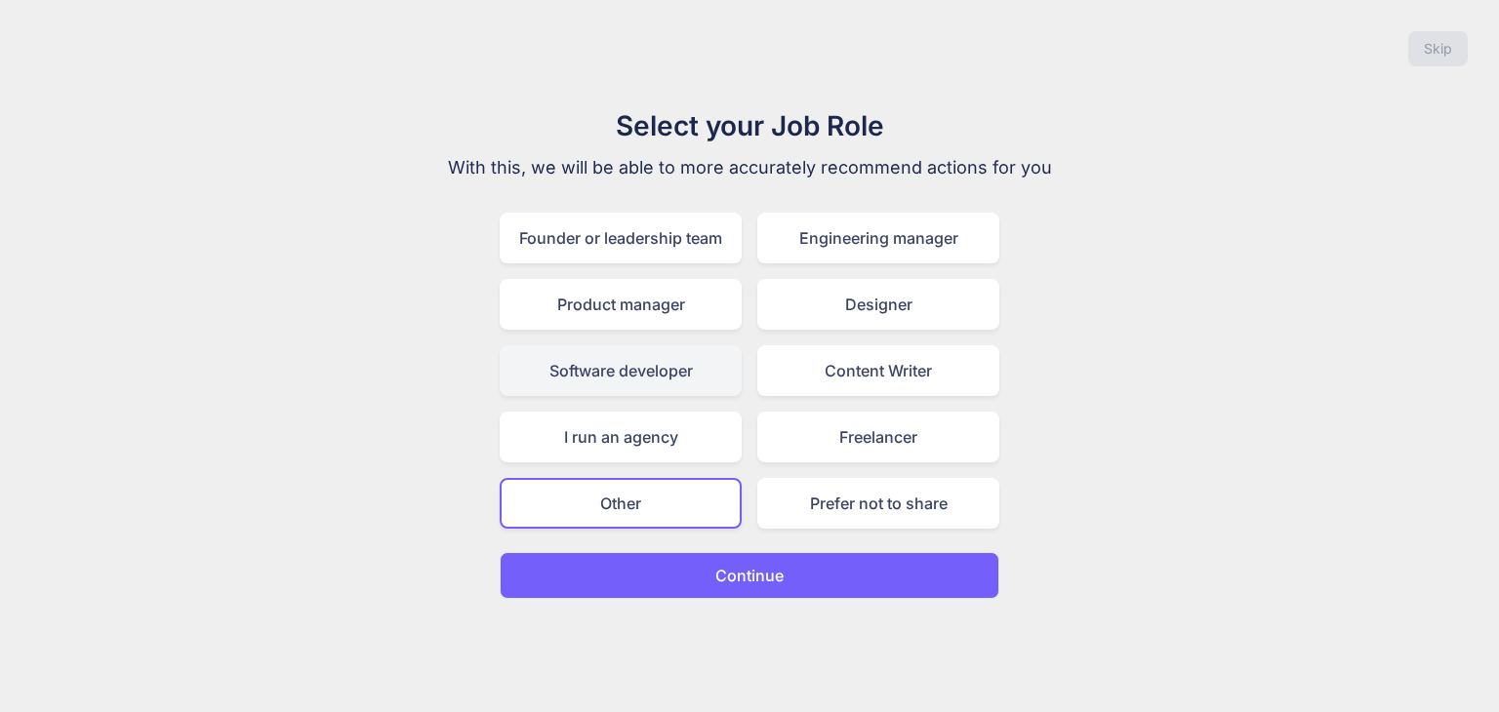
click at [695, 368] on div "Software developer" at bounding box center [621, 370] width 242 height 51
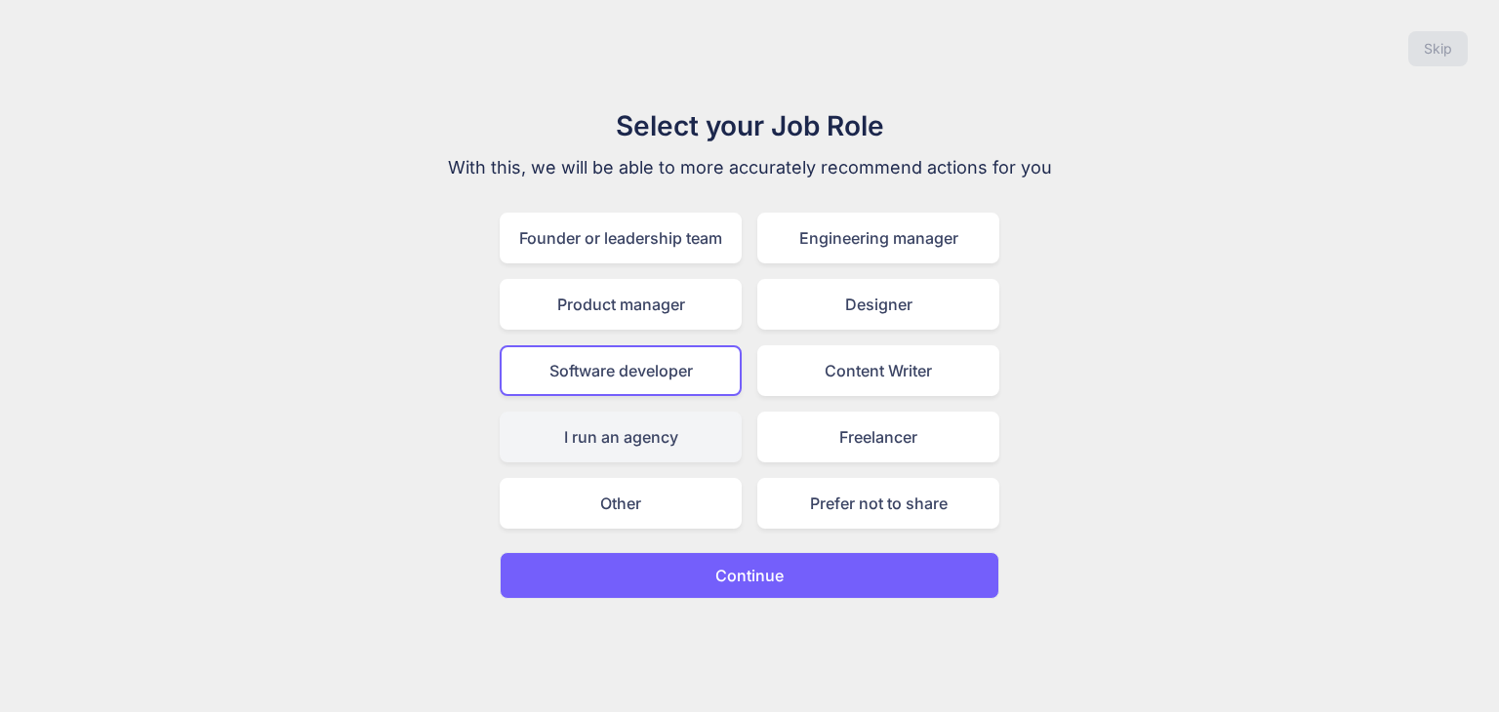
click at [603, 455] on div "I run an agency" at bounding box center [621, 437] width 242 height 51
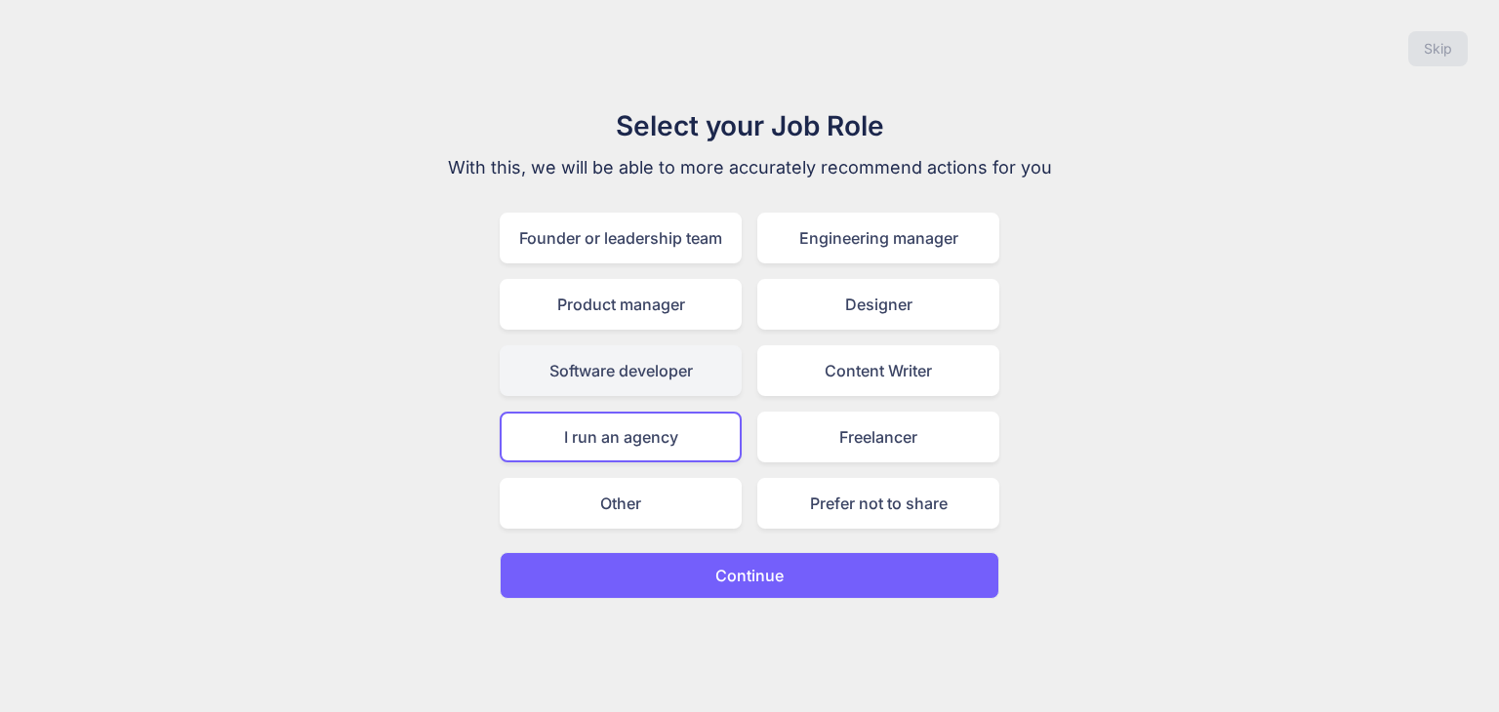
click at [692, 390] on div "Software developer" at bounding box center [621, 370] width 242 height 51
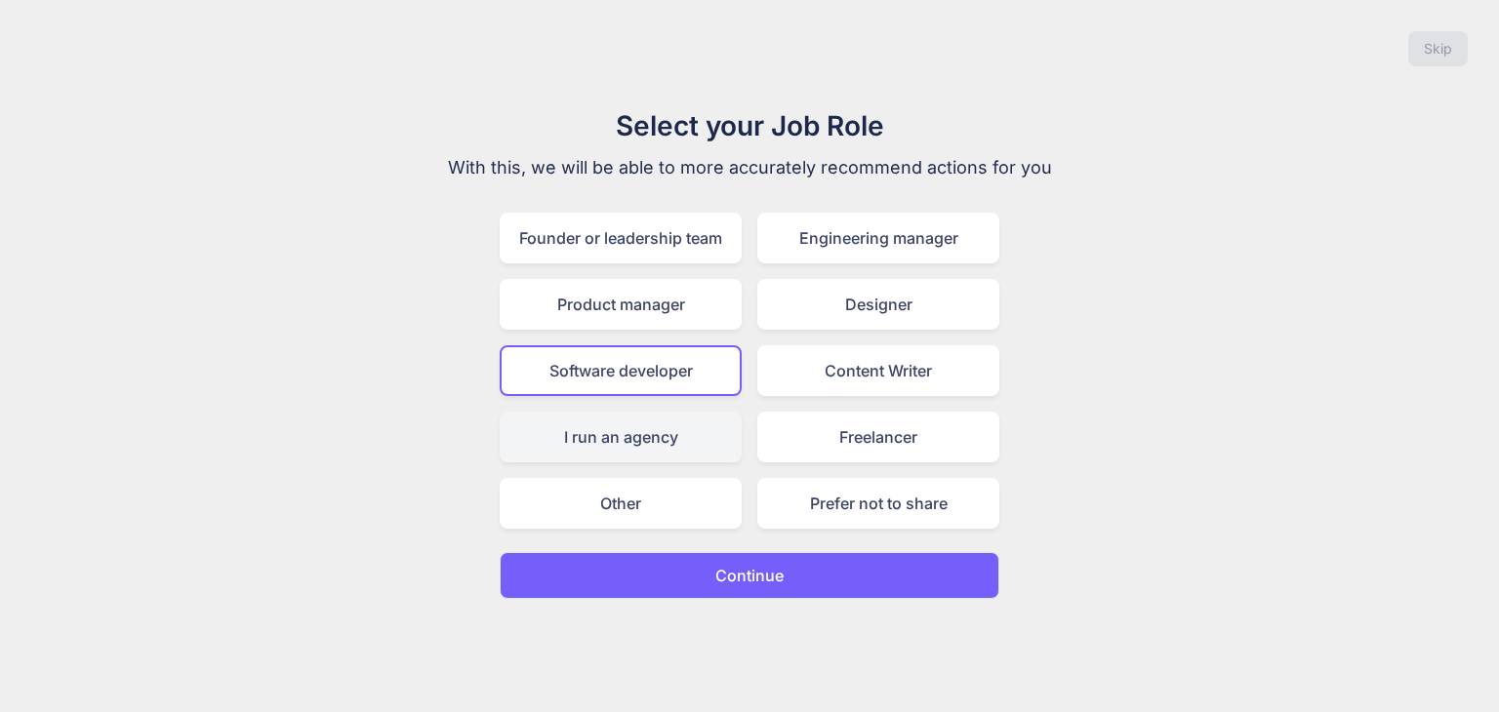
click at [689, 426] on div "I run an agency" at bounding box center [621, 437] width 242 height 51
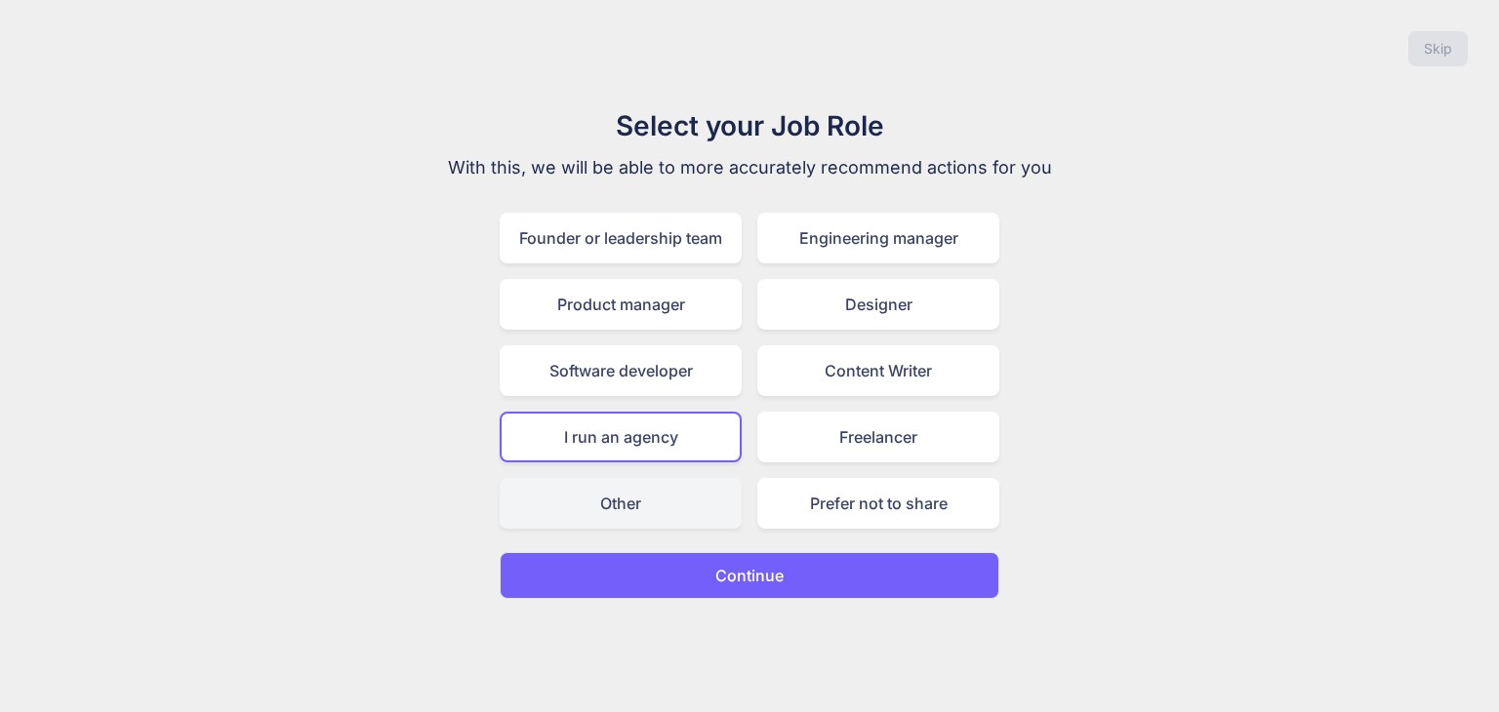
click at [689, 478] on div "Other" at bounding box center [621, 503] width 242 height 51
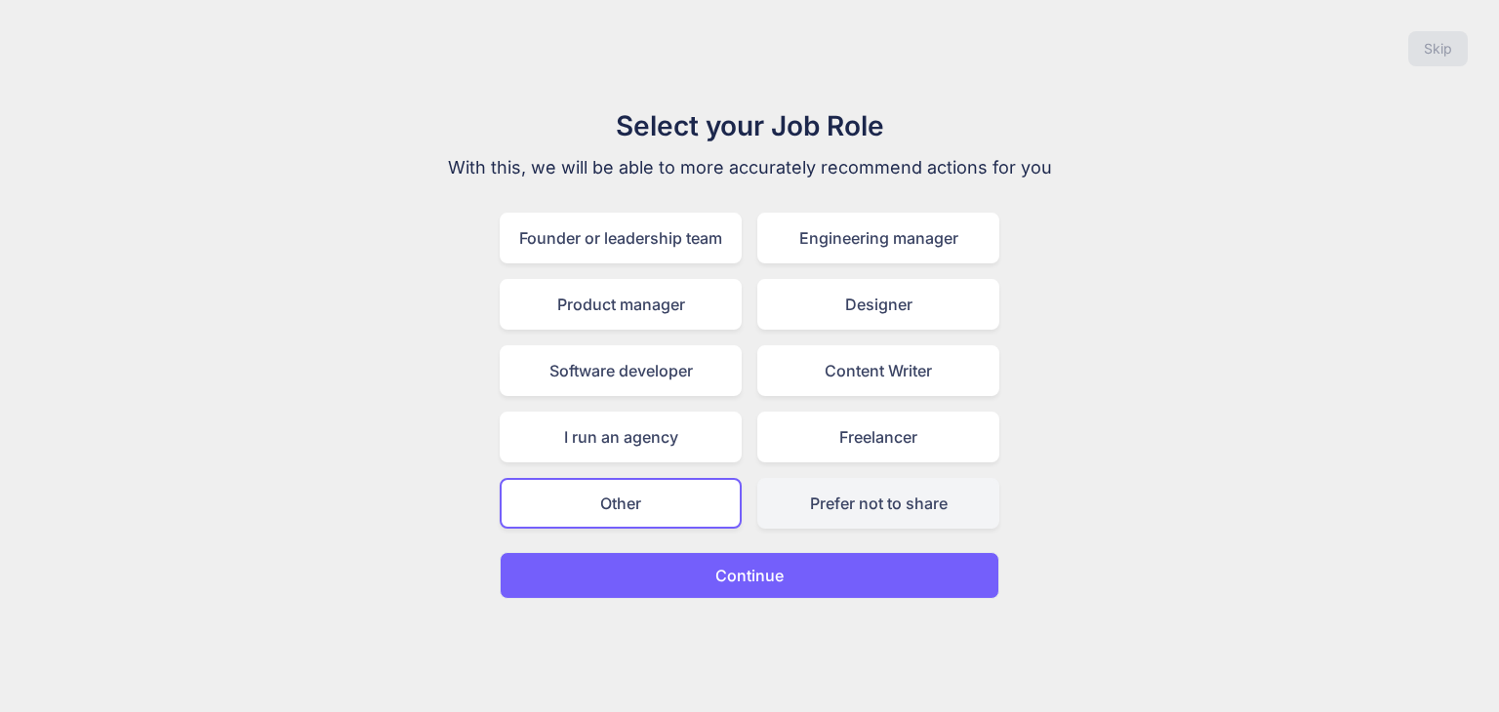
click at [812, 505] on div "Prefer not to share" at bounding box center [878, 503] width 242 height 51
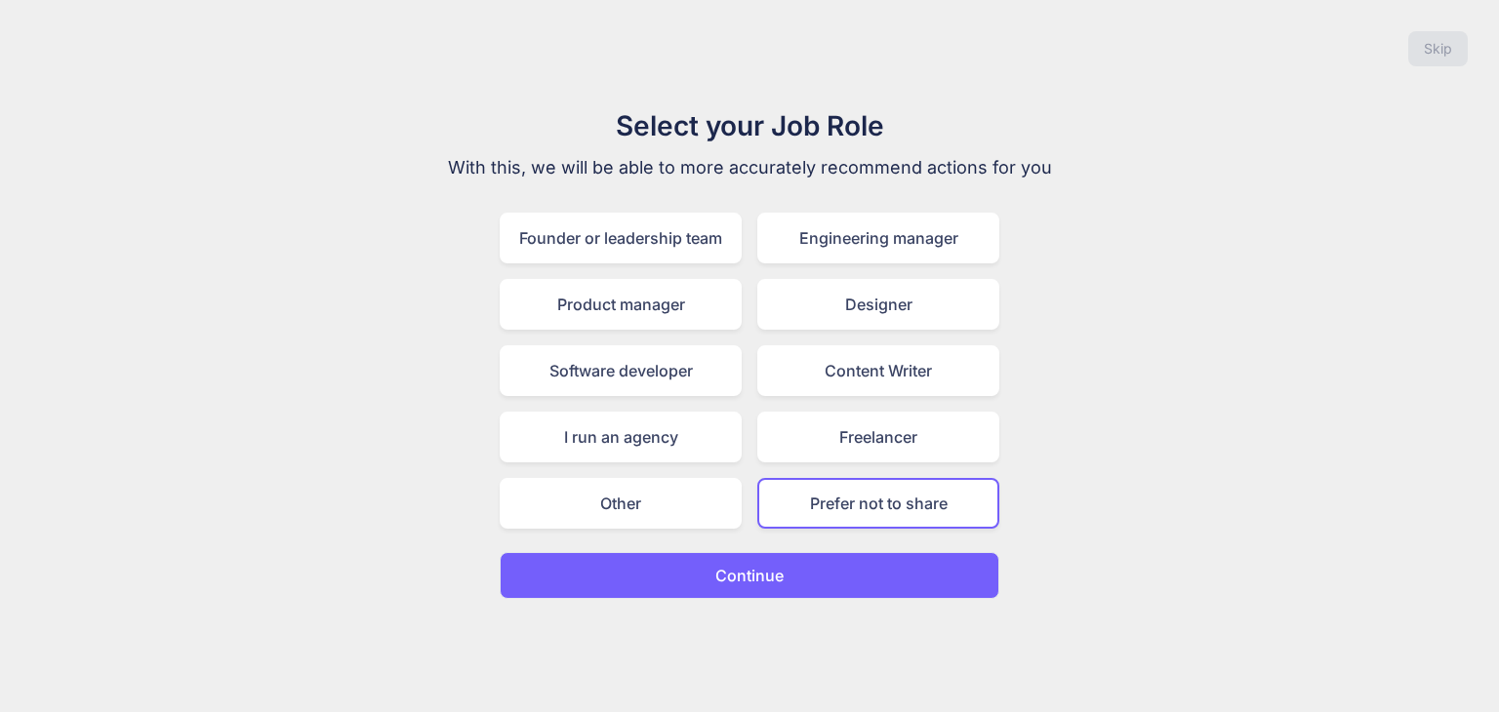
click at [829, 561] on button "Continue" at bounding box center [750, 575] width 500 height 47
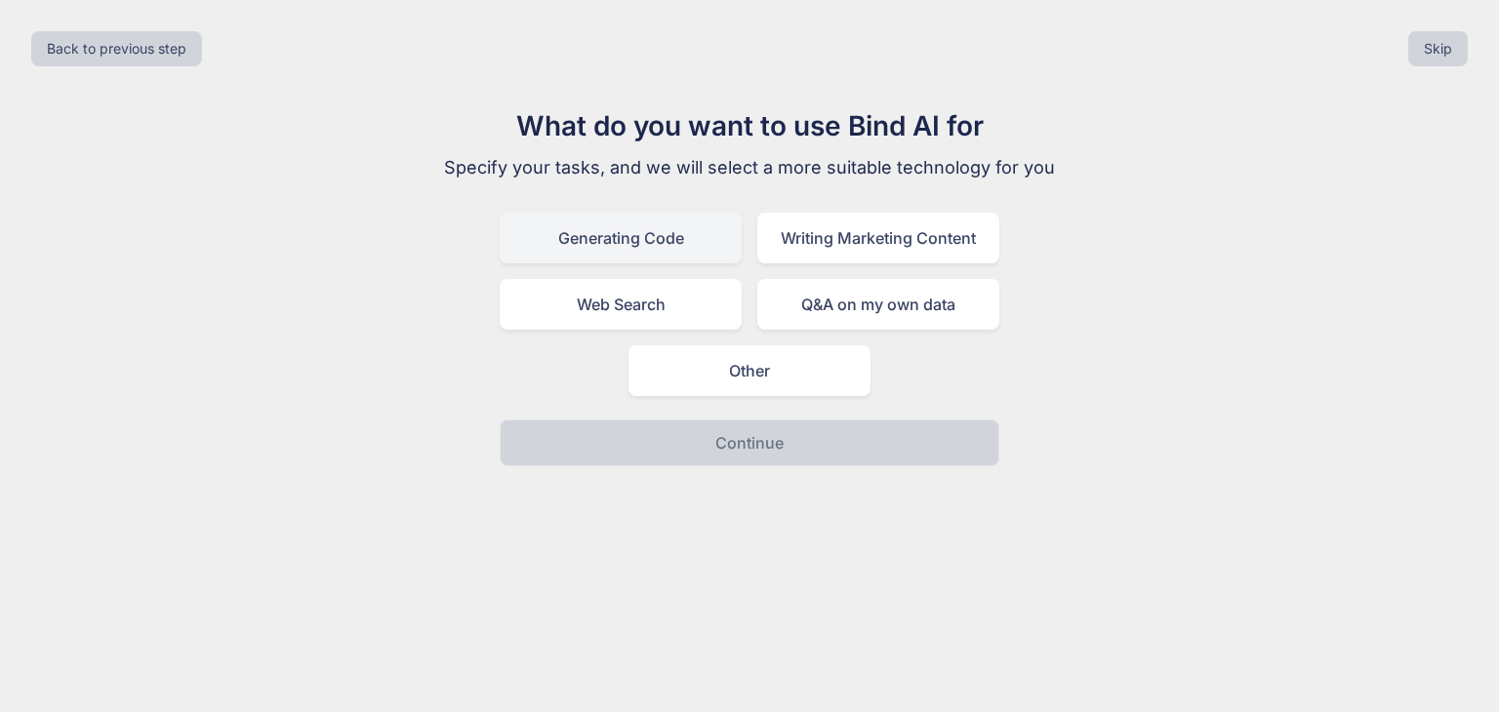
click at [632, 244] on div "Generating Code" at bounding box center [621, 238] width 242 height 51
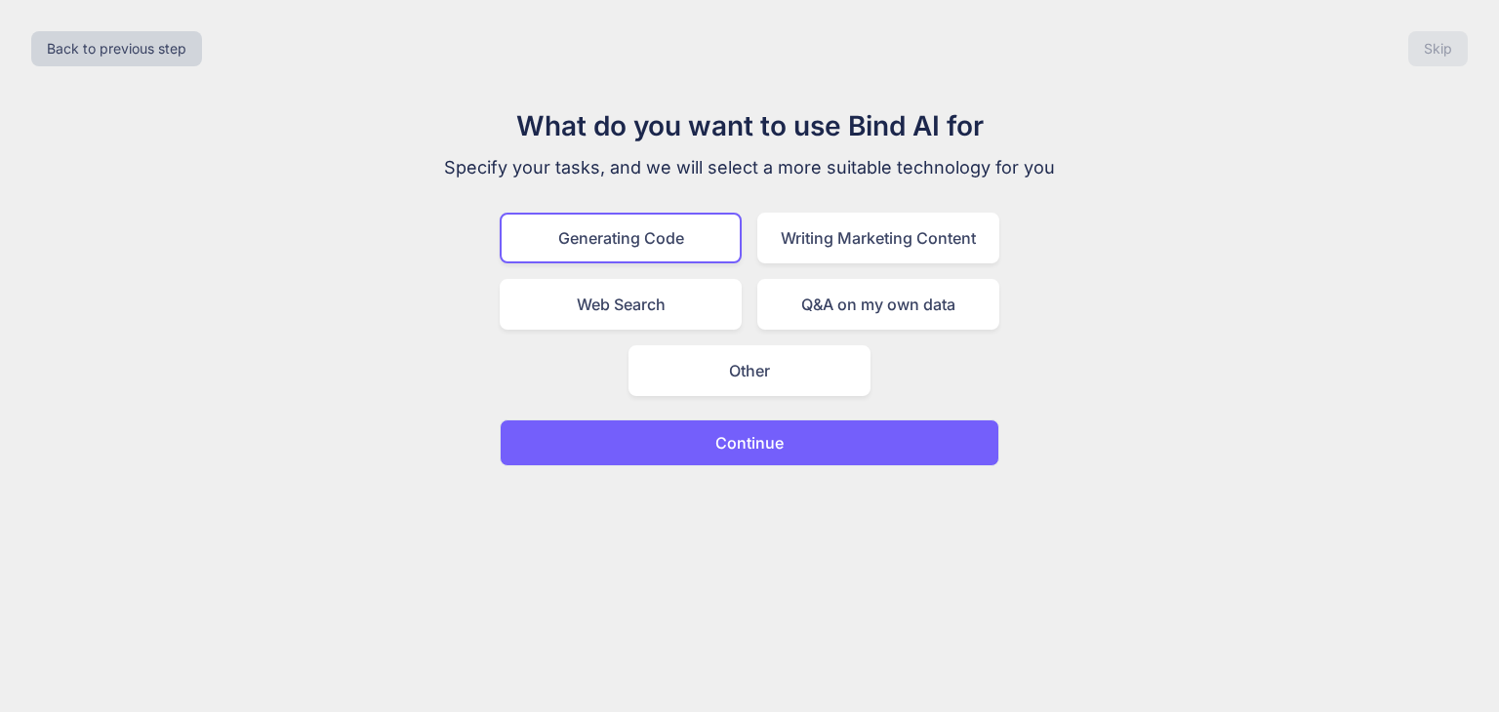
click at [738, 442] on p "Continue" at bounding box center [749, 442] width 68 height 23
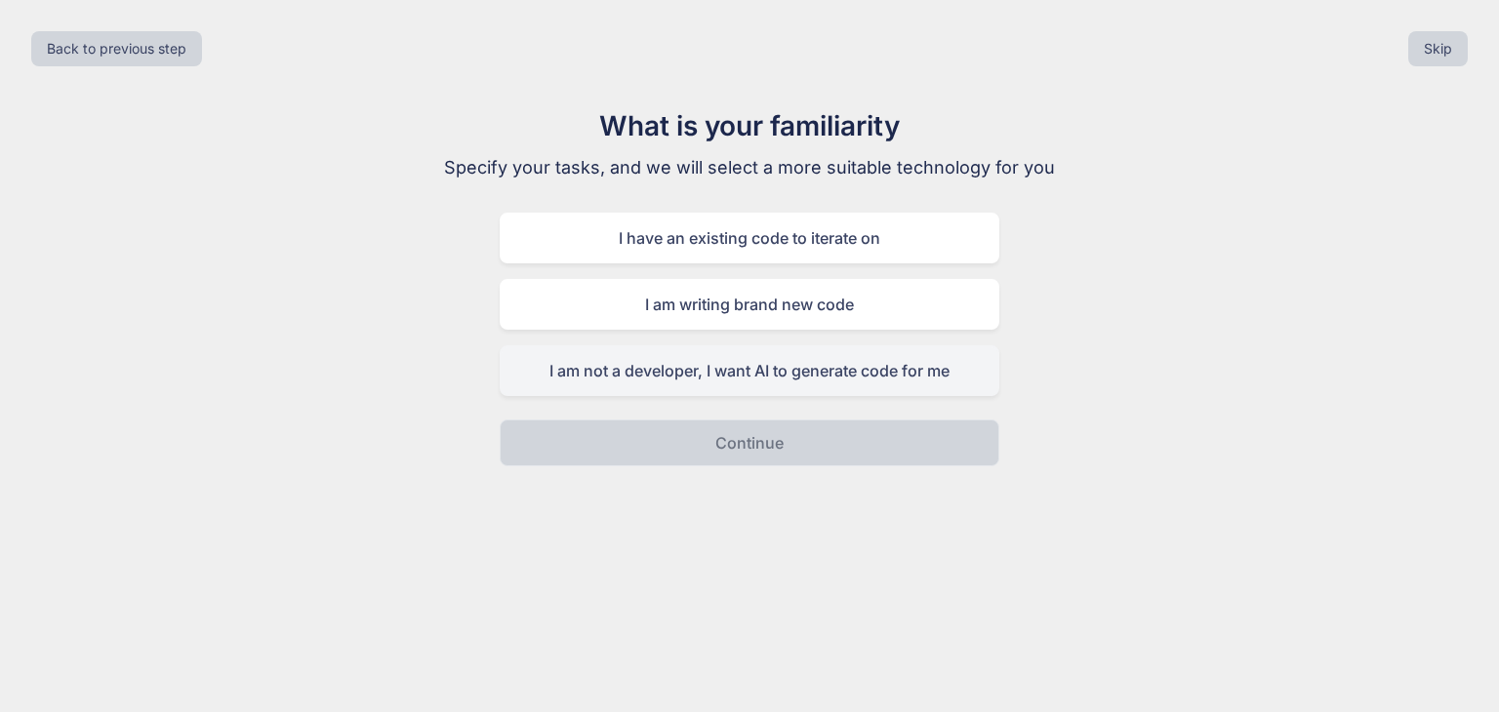
click at [667, 372] on div "I am not a developer, I want AI to generate code for me" at bounding box center [750, 370] width 500 height 51
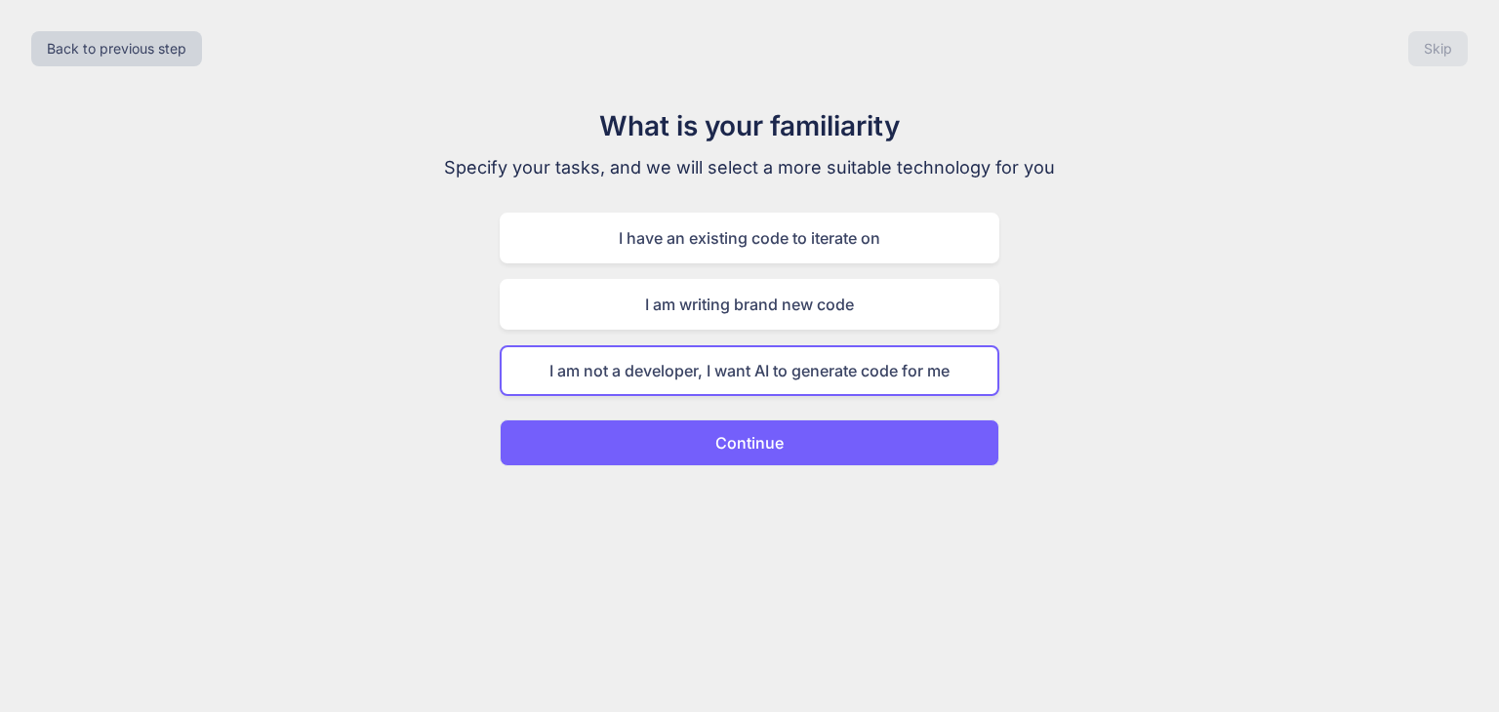
click at [740, 438] on p "Continue" at bounding box center [749, 442] width 68 height 23
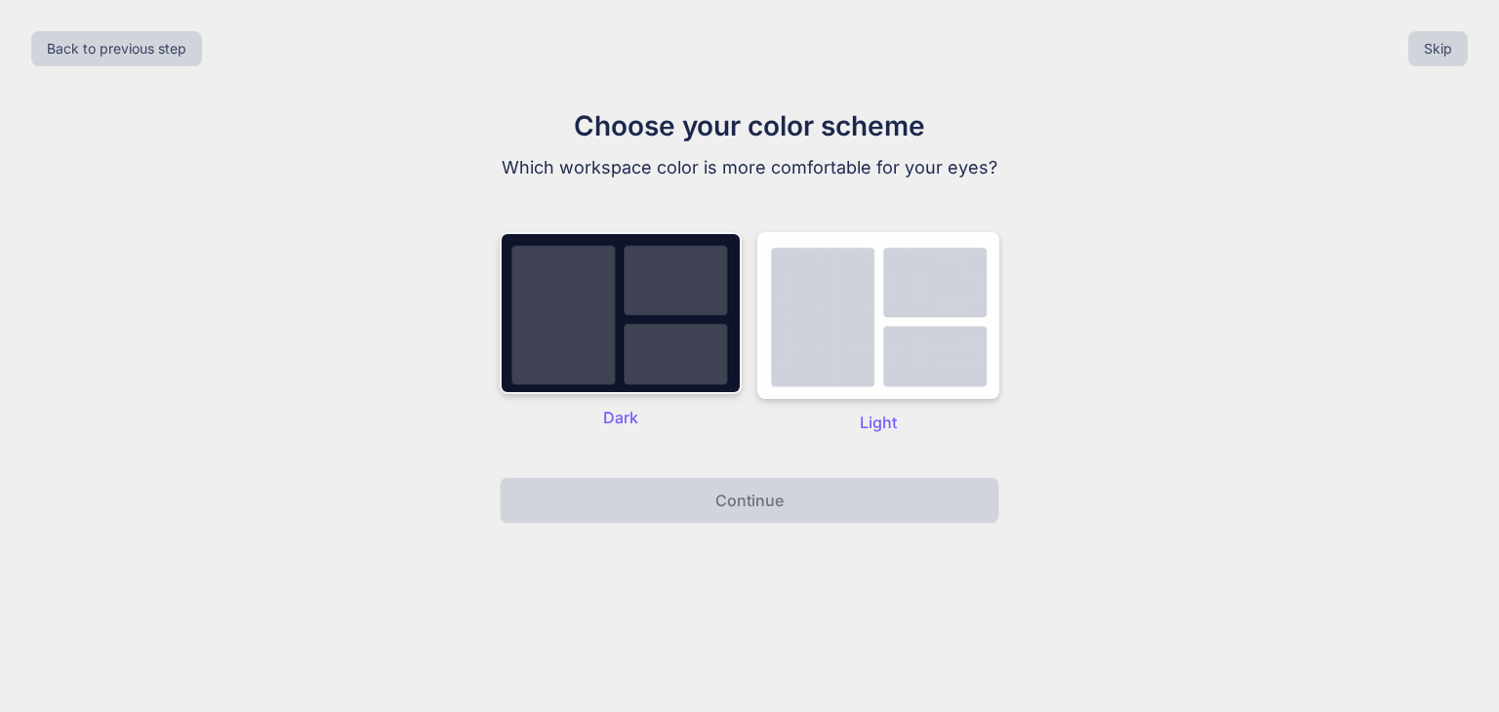
click at [636, 367] on img at bounding box center [621, 313] width 242 height 162
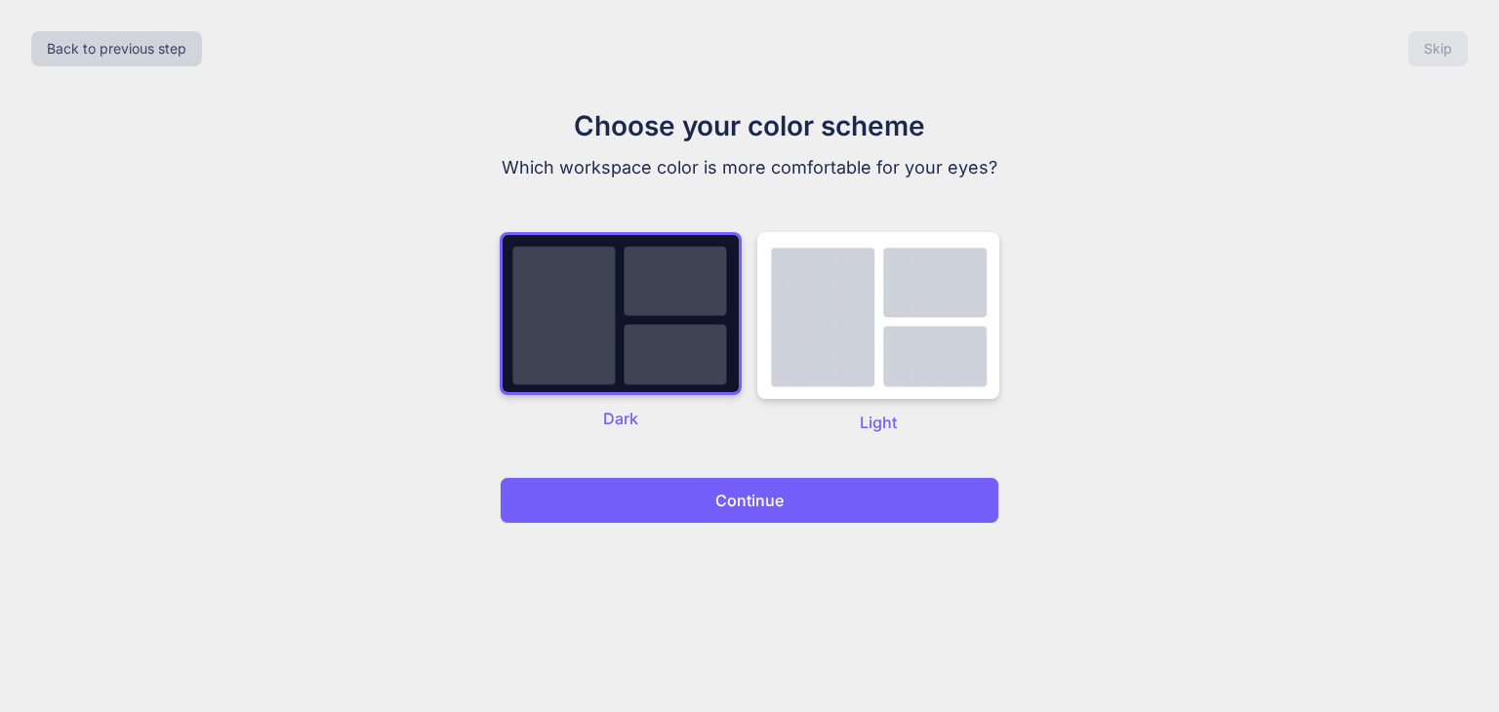
click at [773, 507] on p "Continue" at bounding box center [749, 500] width 68 height 23
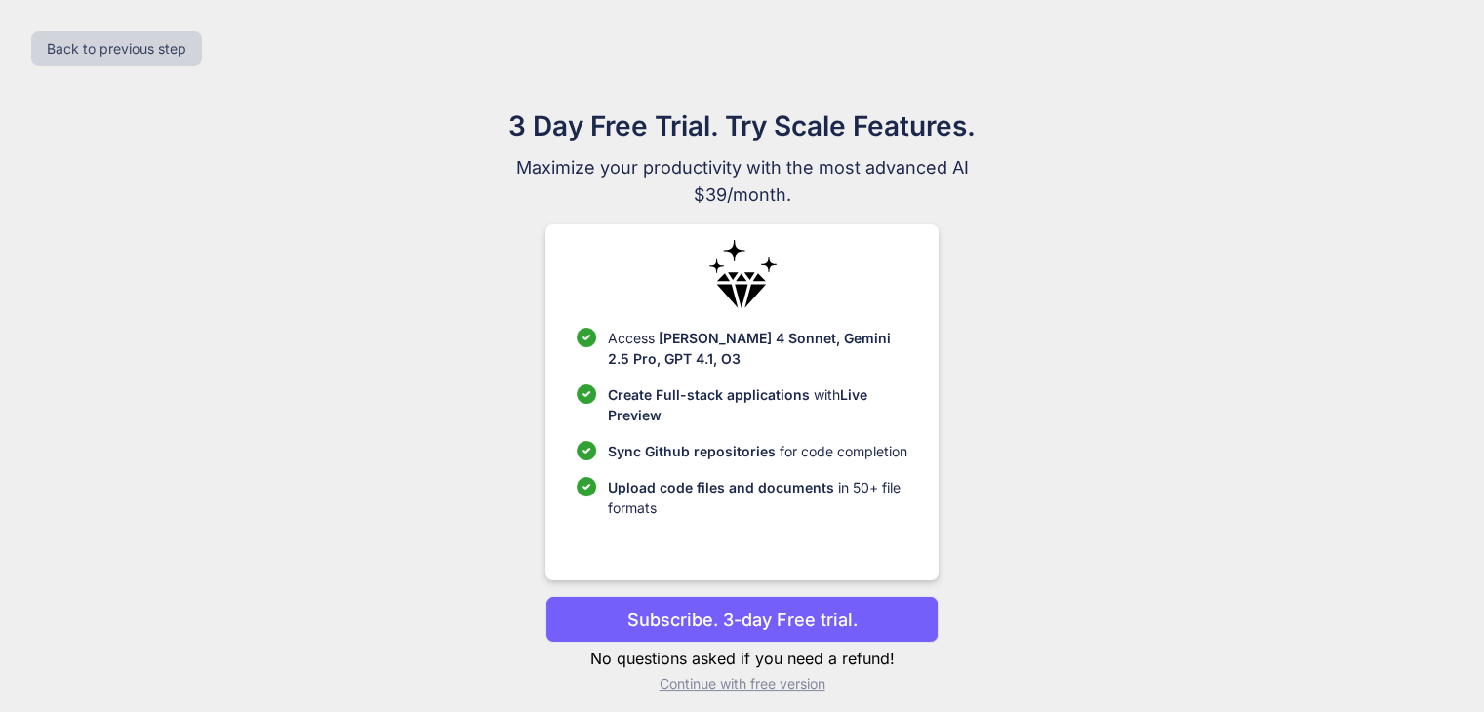
click at [773, 507] on p "Upload code files and documents in 50+ file formats" at bounding box center [758, 497] width 300 height 41
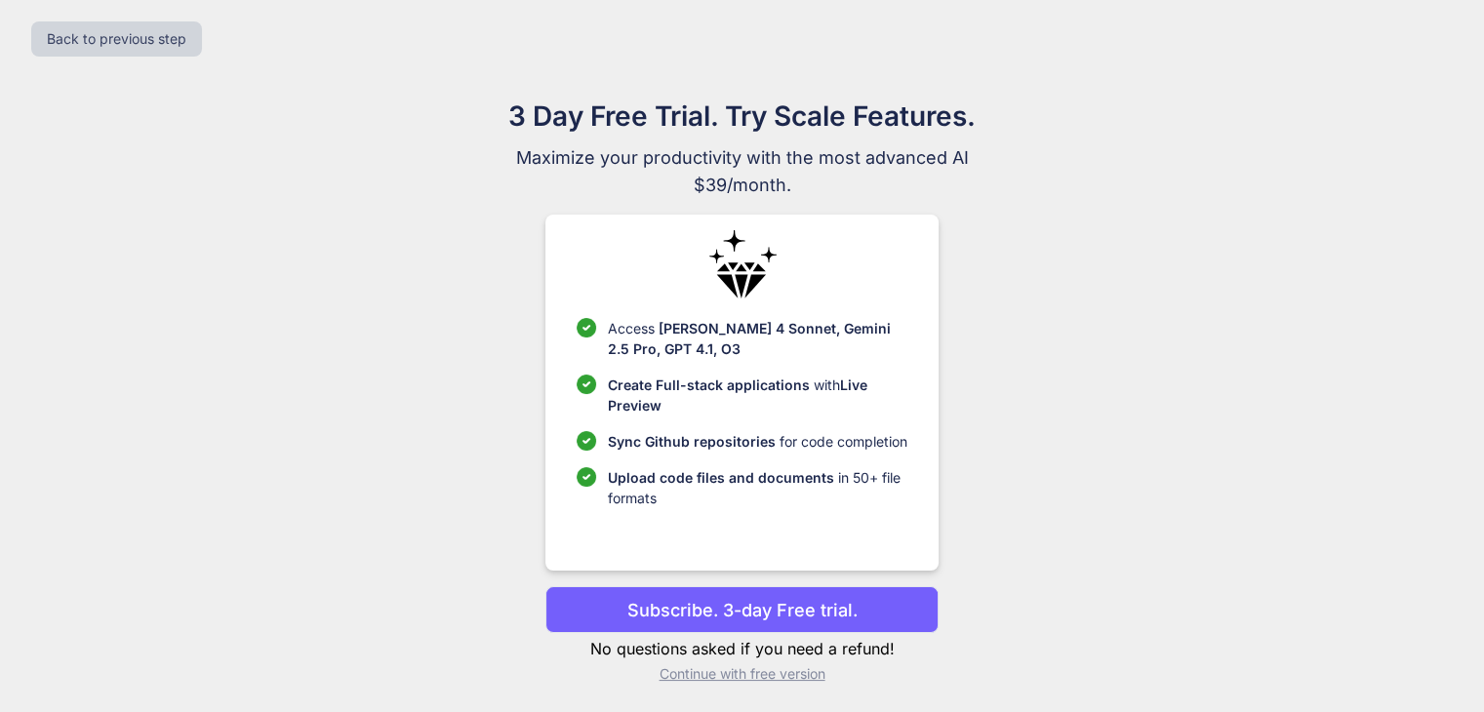
scroll to position [13, 0]
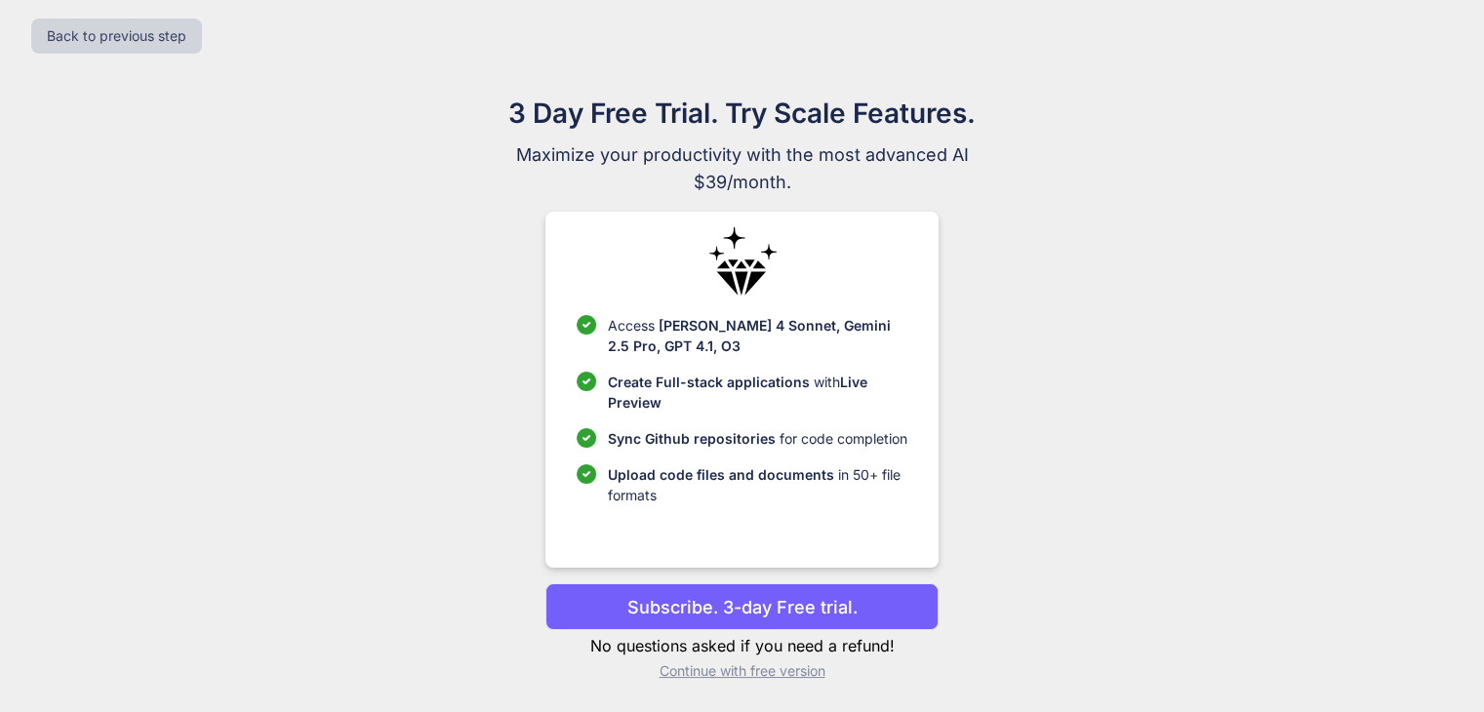
click at [761, 668] on p "Continue with free version" at bounding box center [741, 672] width 393 height 20
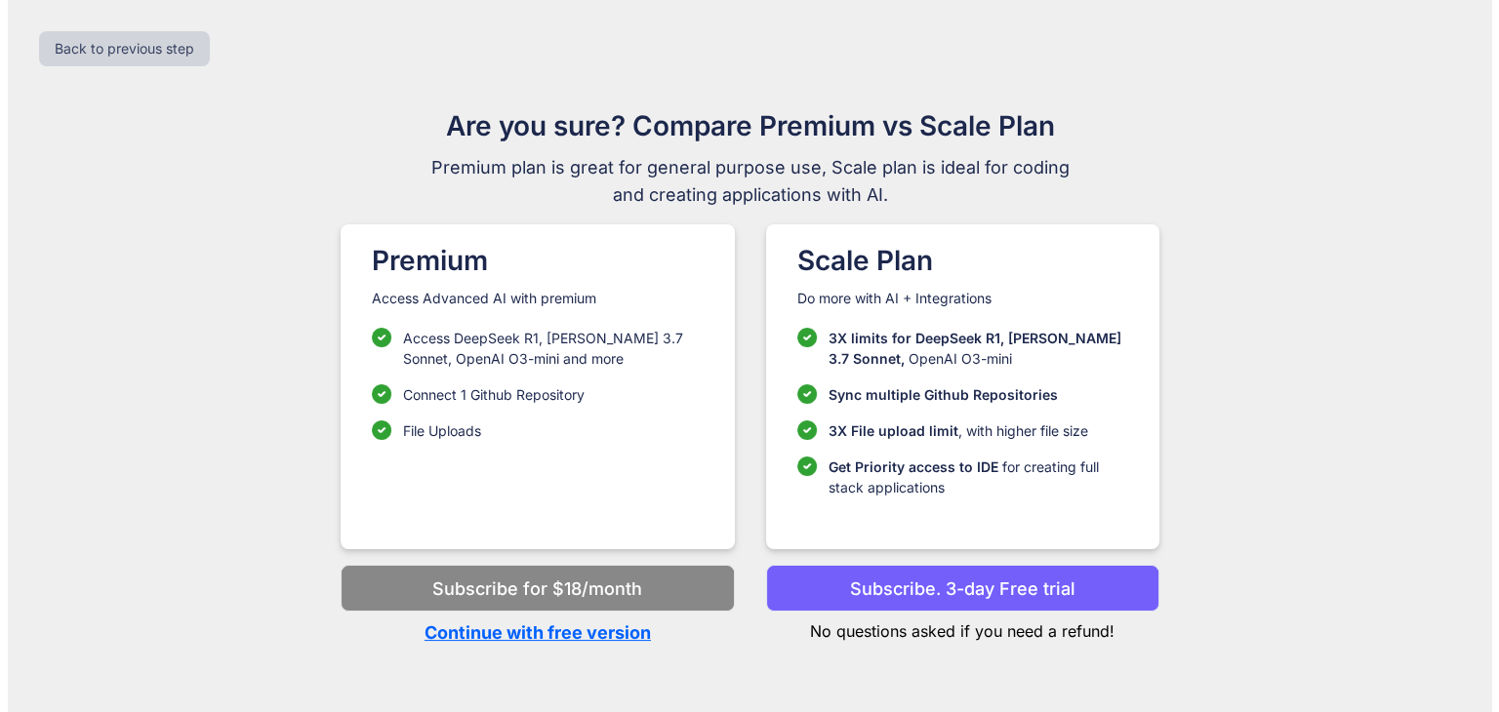
scroll to position [0, 0]
click at [602, 630] on p "Continue with free version" at bounding box center [537, 633] width 393 height 26
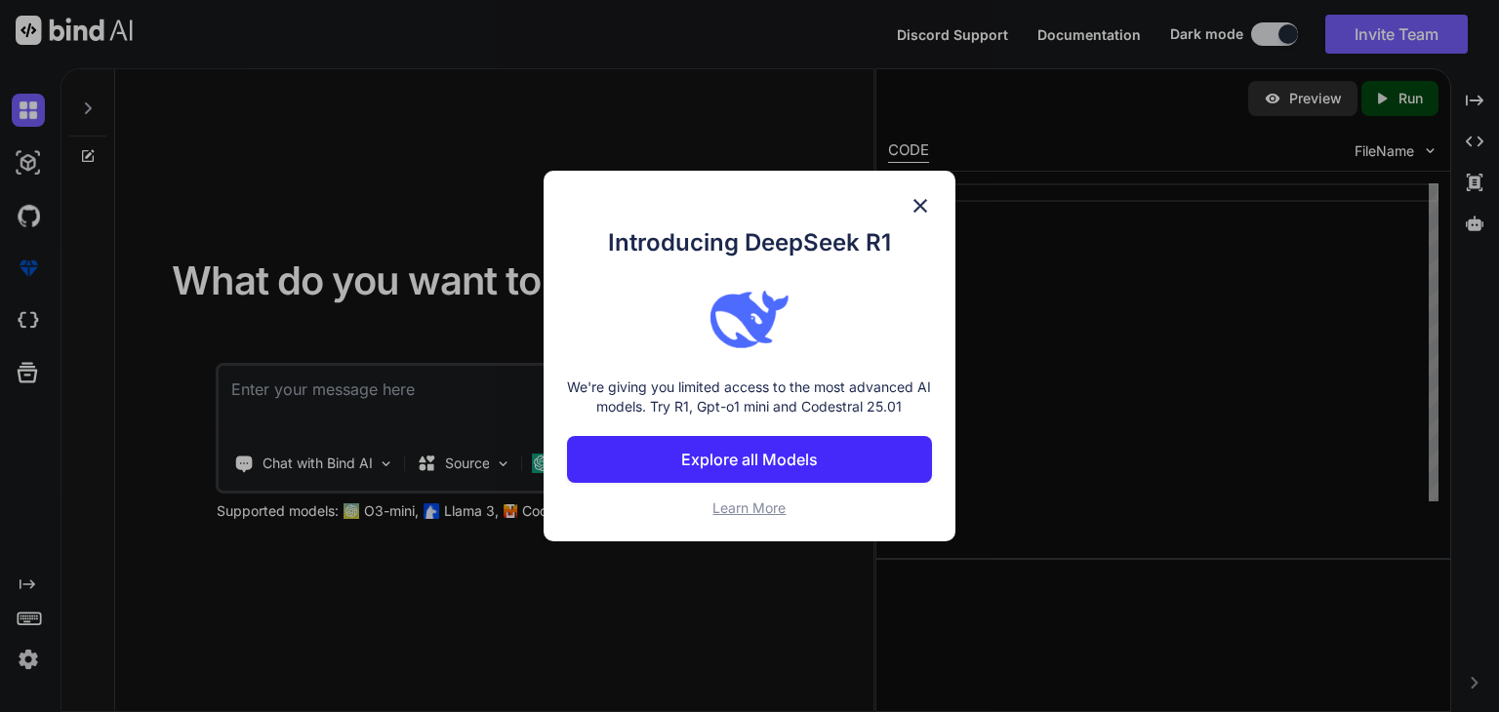
click at [921, 201] on img at bounding box center [919, 205] width 23 height 23
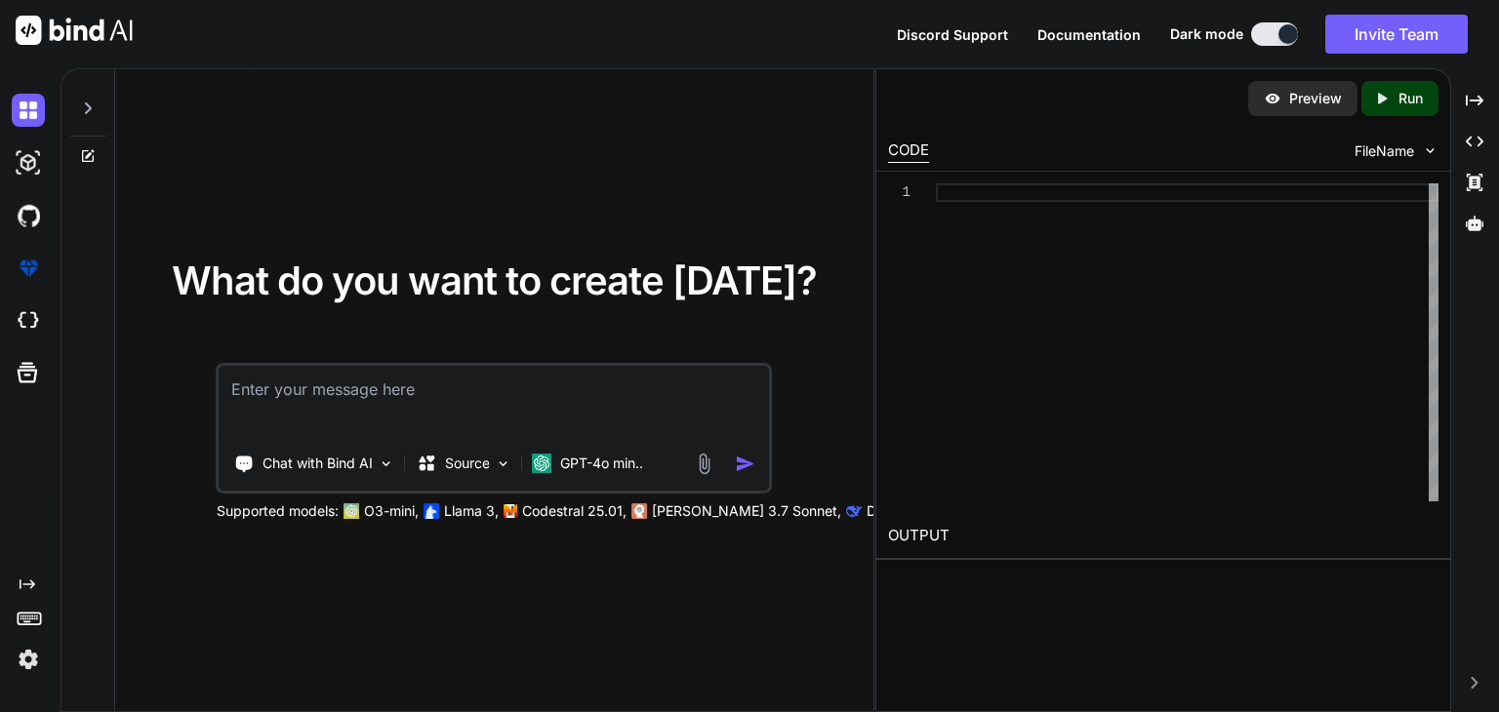
click at [437, 396] on textarea at bounding box center [494, 402] width 549 height 72
type textarea "generate me a code for fake email detection using machine learning"
click at [748, 464] on img "button" at bounding box center [745, 464] width 20 height 20
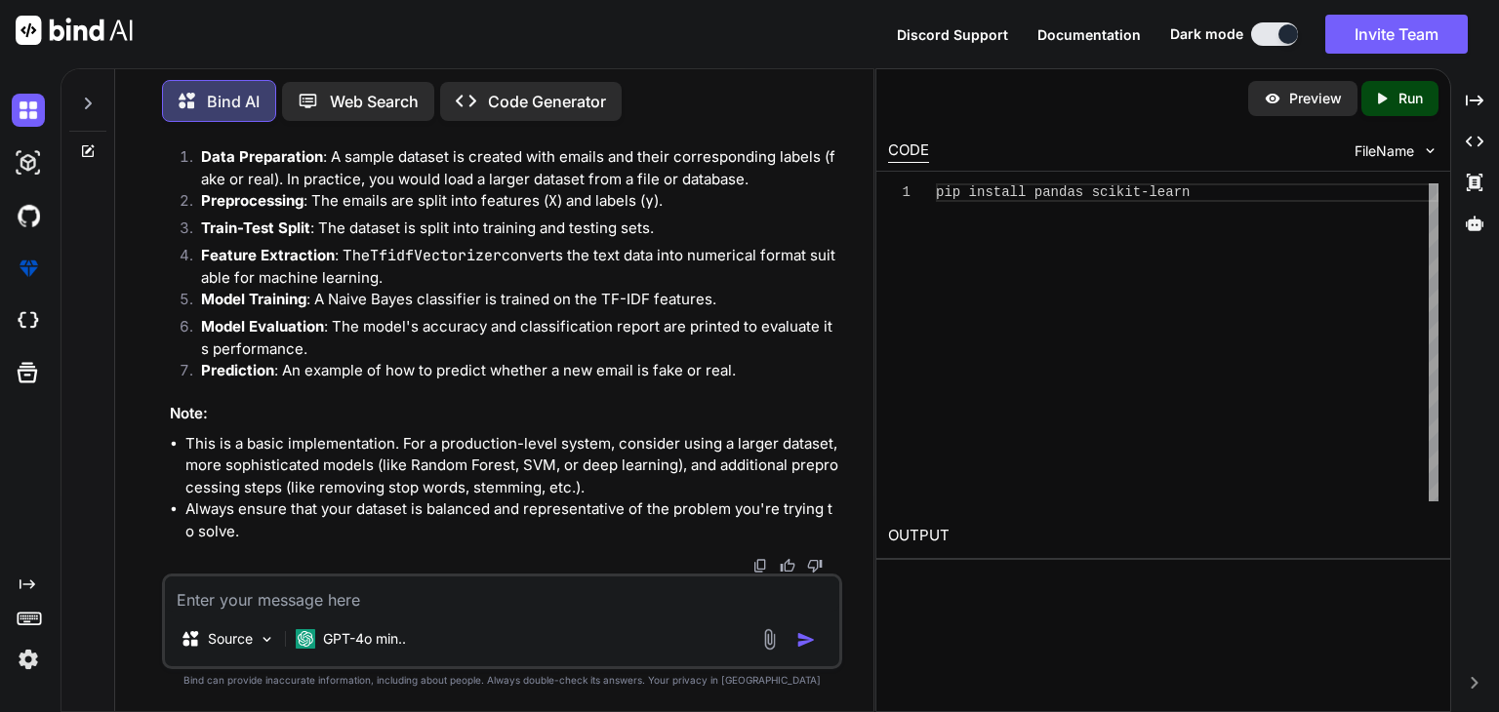
scroll to position [1444, 0]
click at [398, 101] on p "Web Search" at bounding box center [374, 101] width 89 height 23
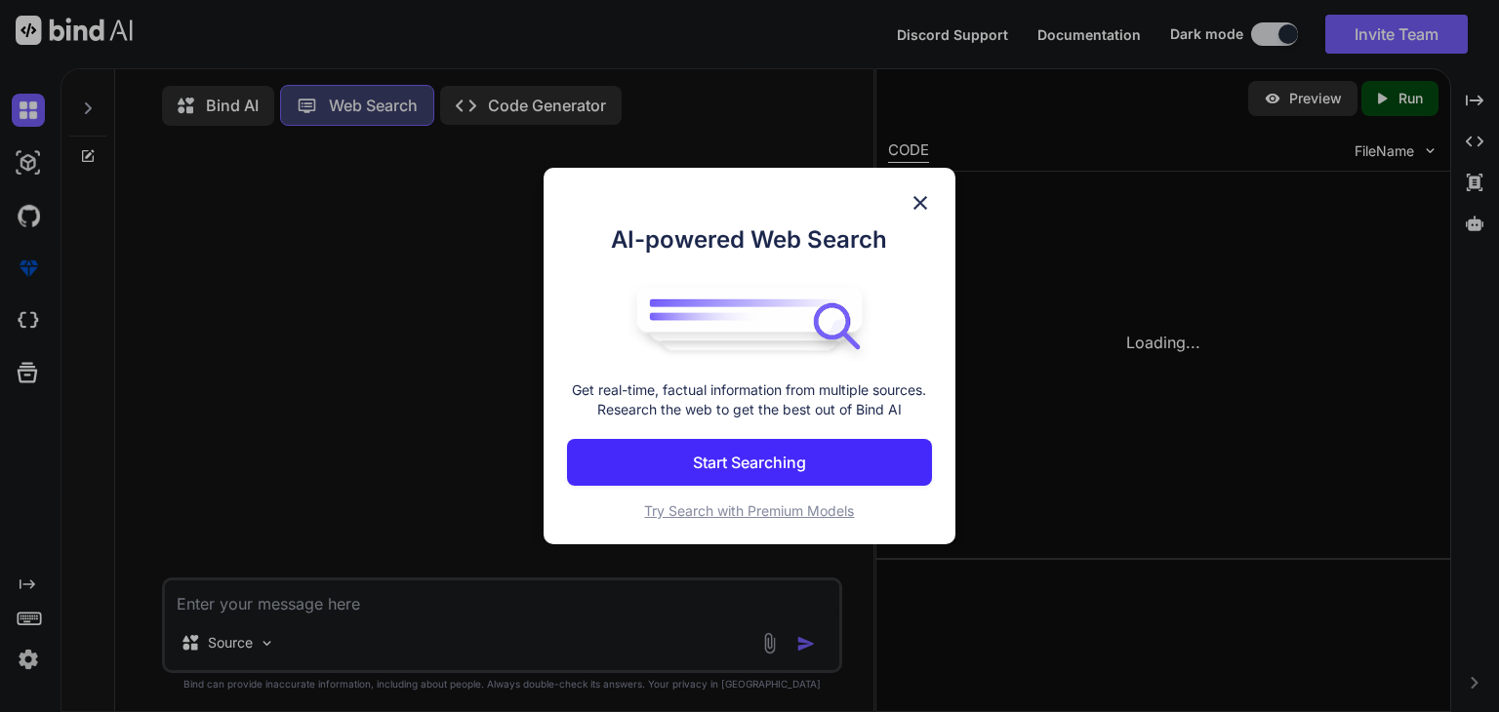
scroll to position [8, 0]
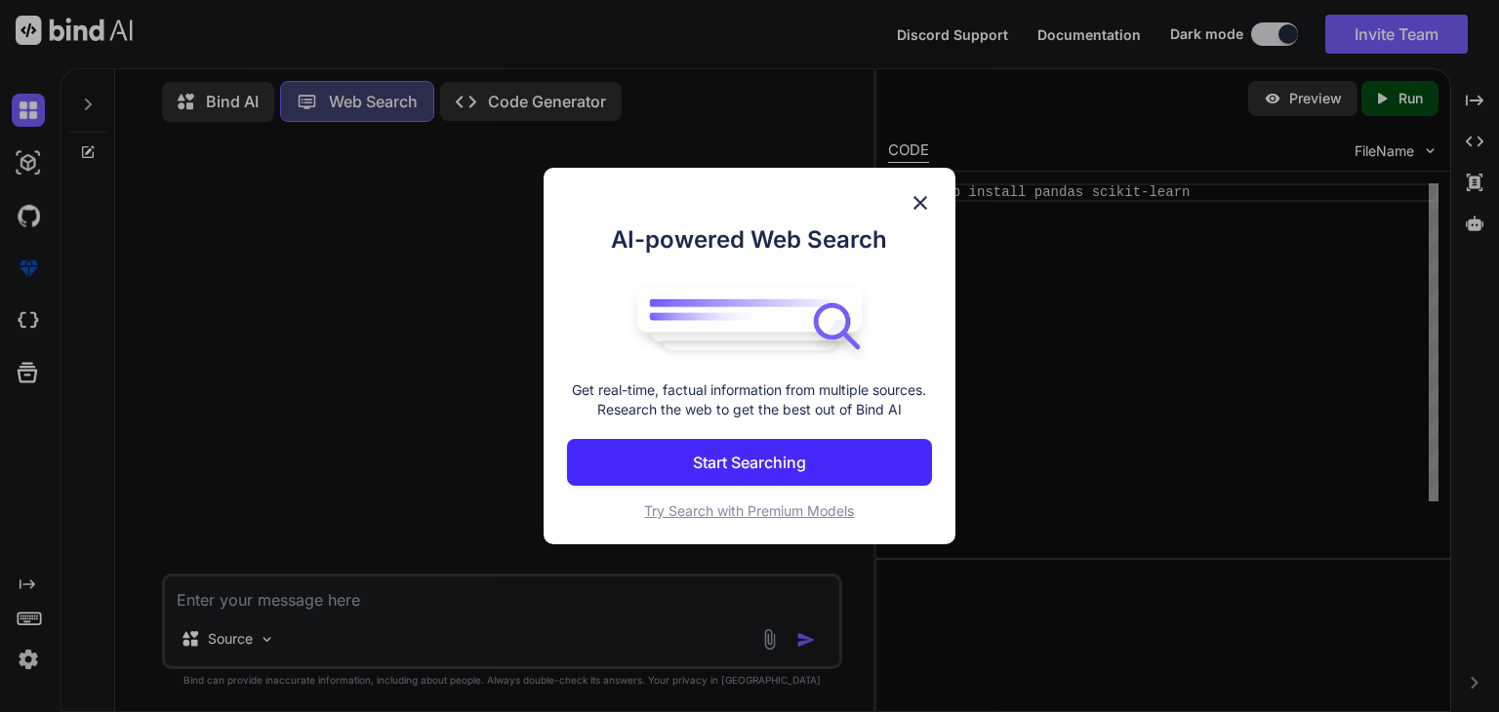
click at [923, 203] on img at bounding box center [919, 202] width 23 height 23
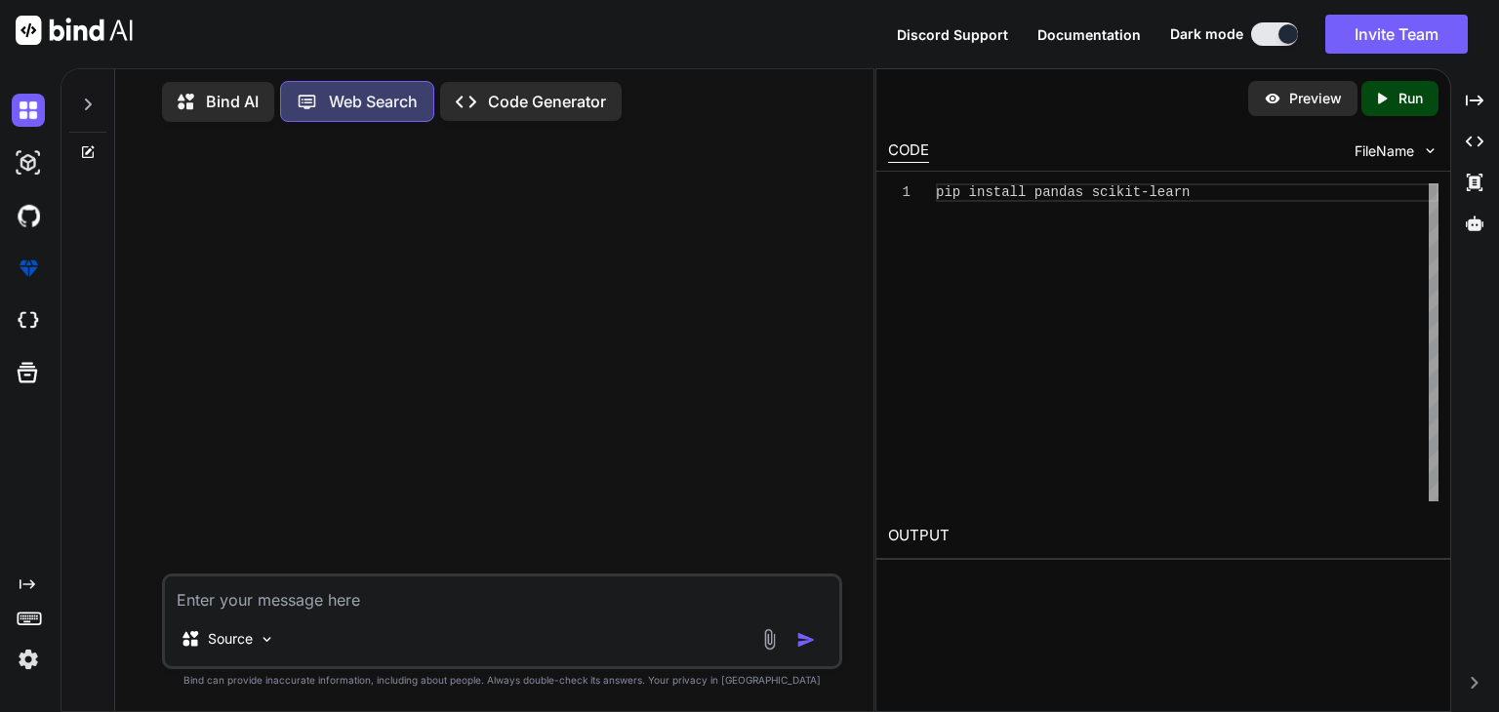
click at [523, 102] on p "Code Generator" at bounding box center [547, 101] width 118 height 23
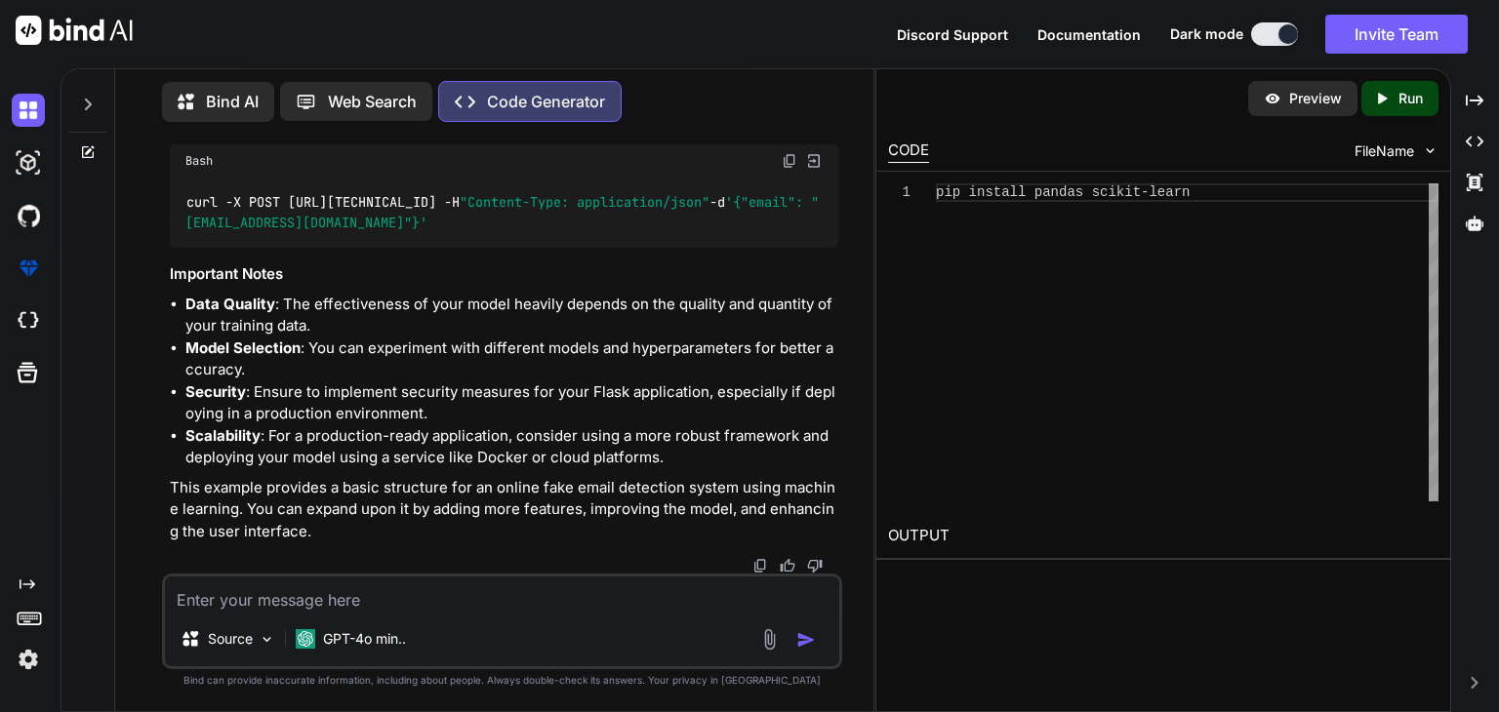
scroll to position [1987, 0]
click at [898, 534] on h2 "OUTPUT" at bounding box center [1163, 536] width 574 height 46
click at [1373, 95] on icon "Created with Pixso." at bounding box center [1382, 99] width 18 height 18
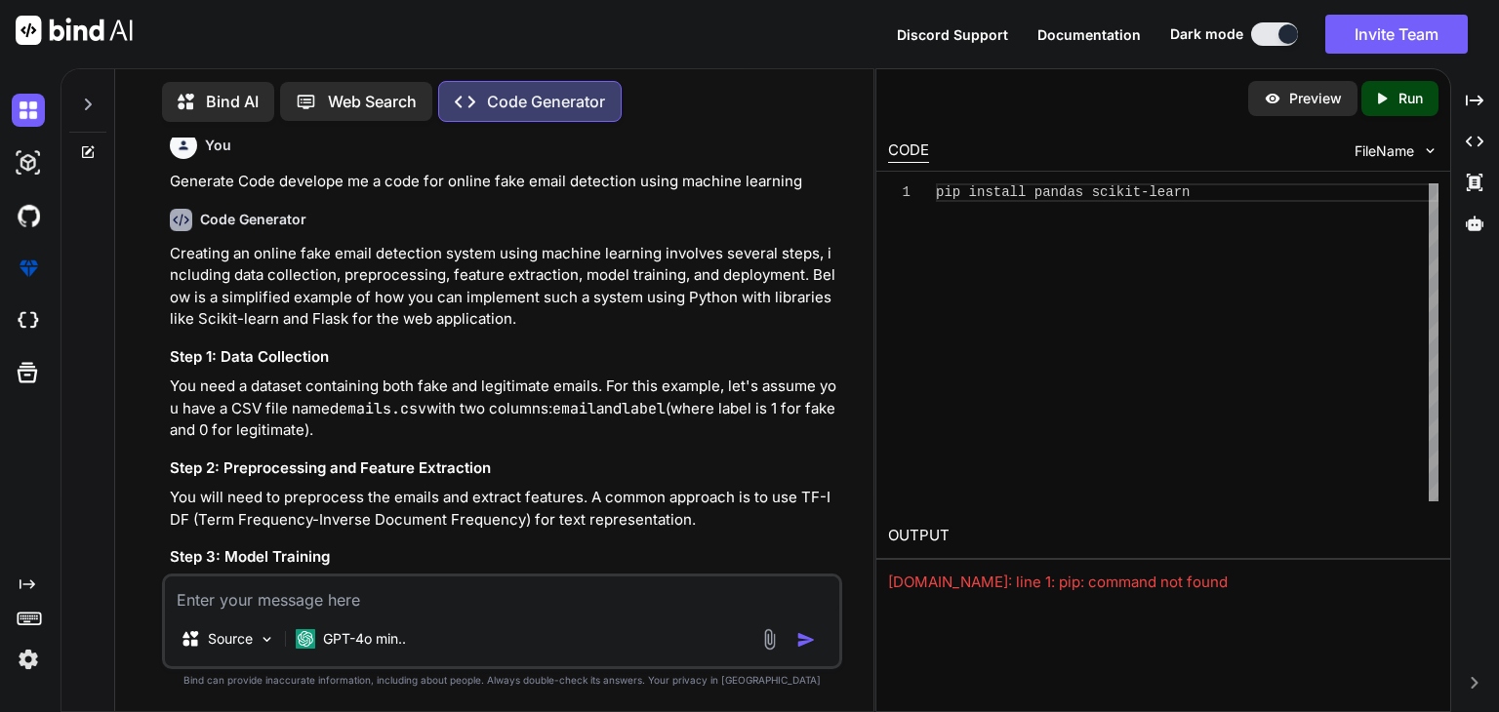
scroll to position [0, 0]
